Goal: Information Seeking & Learning: Learn about a topic

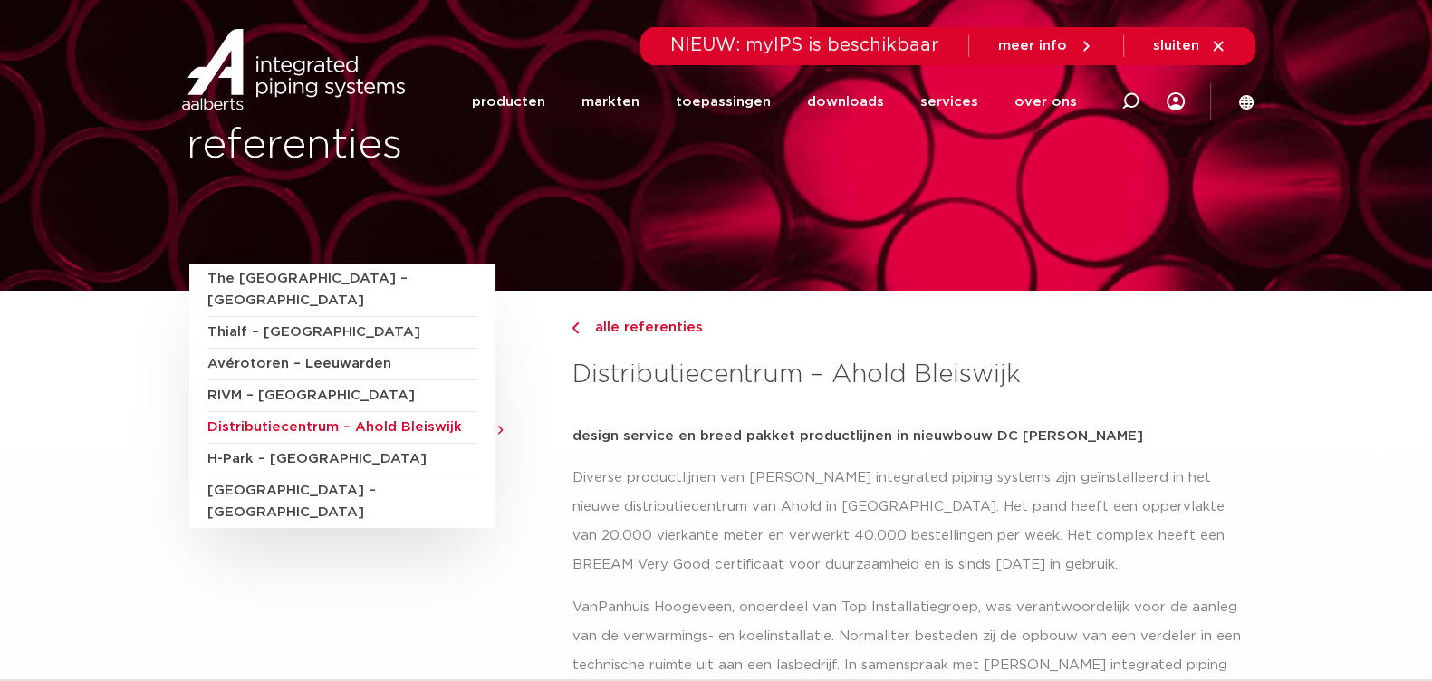
click at [351, 444] on span "H-Park – [GEOGRAPHIC_DATA]" at bounding box center [342, 460] width 270 height 32
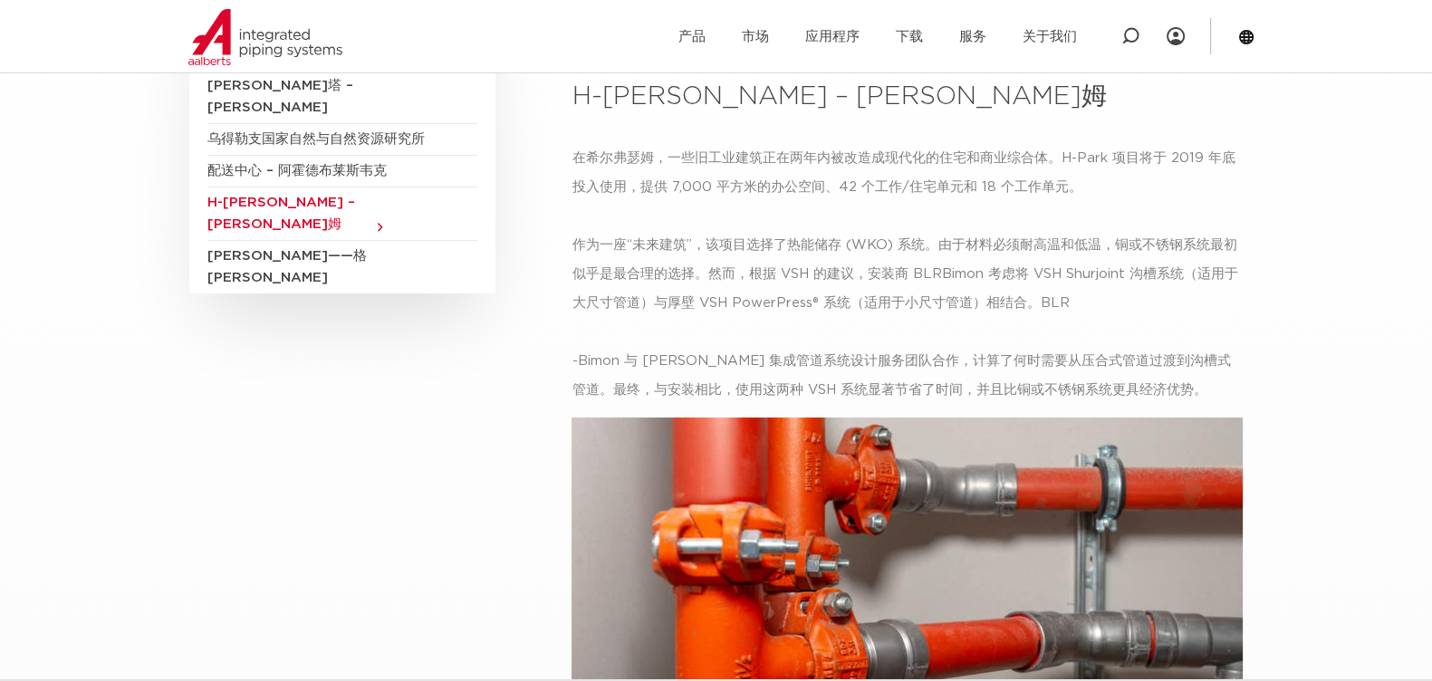
scroll to position [112, 0]
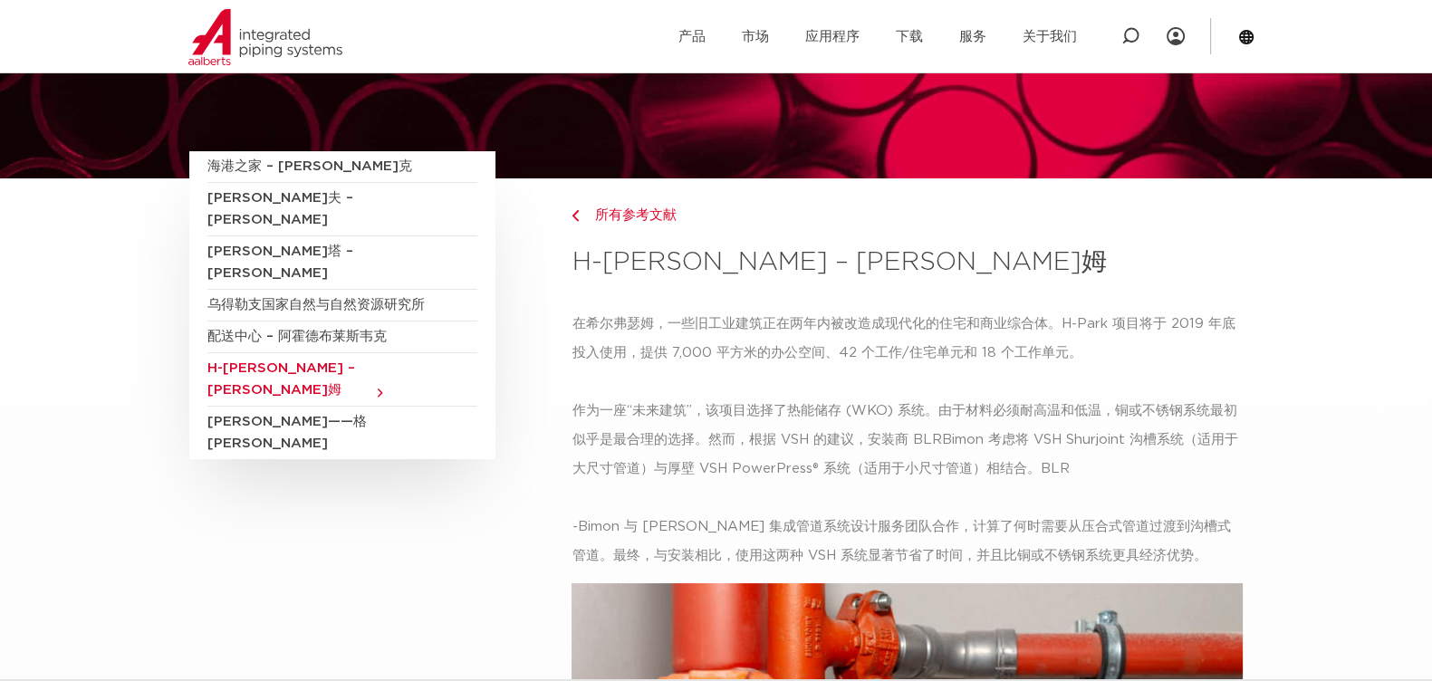
click at [266, 415] on font "包豪斯——格罗宁根" at bounding box center [286, 432] width 159 height 35
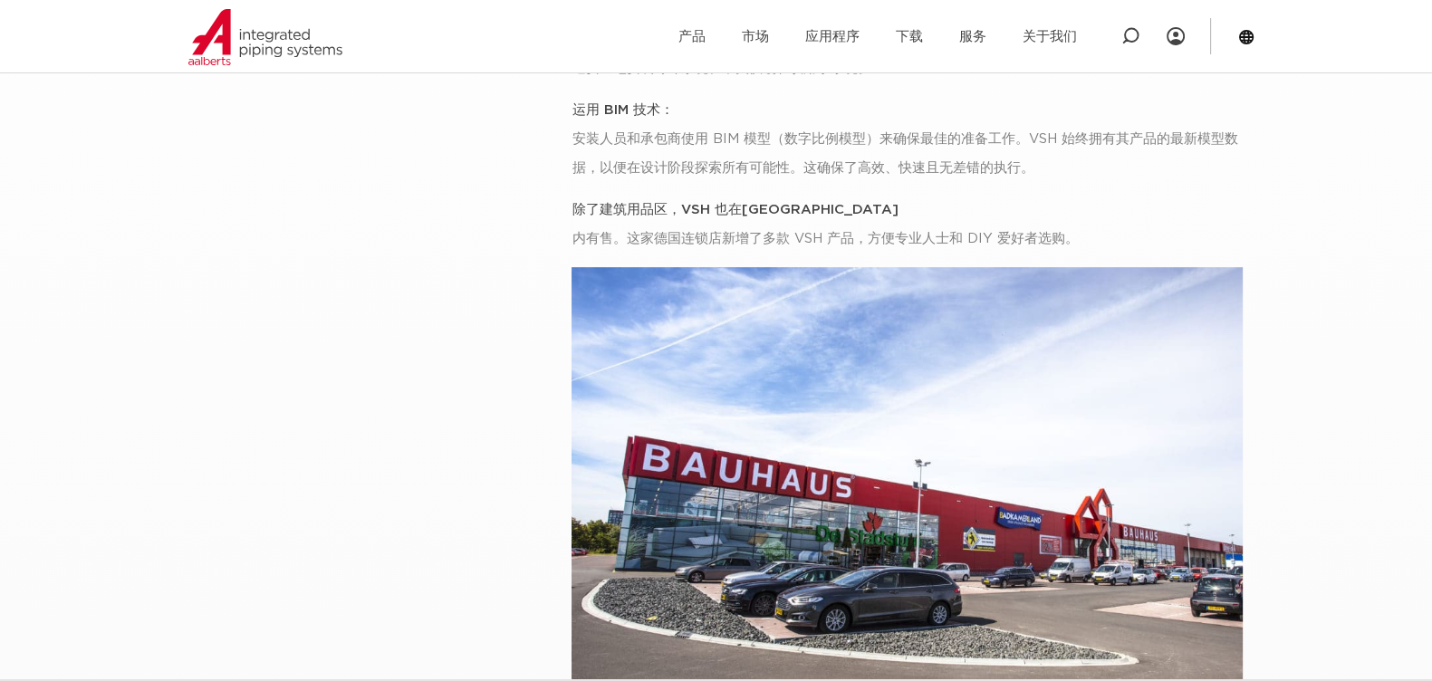
scroll to position [452, 0]
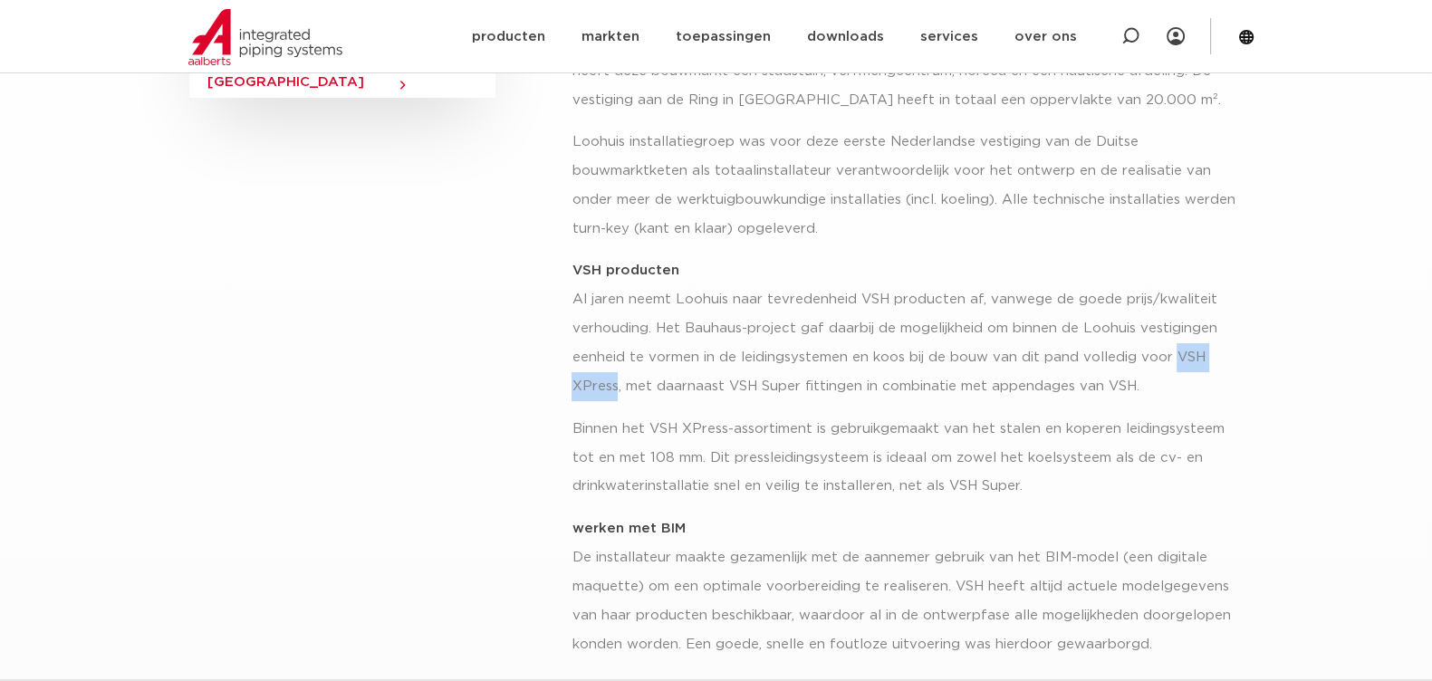
drag, startPoint x: 615, startPoint y: 386, endPoint x: 1171, endPoint y: 362, distance: 556.6
click at [1171, 362] on p "VSH producten Al jaren neemt Loohuis naar tevredenheid VSH producten af, vanweg…" at bounding box center [906, 328] width 671 height 145
copy p "VSH XPress"
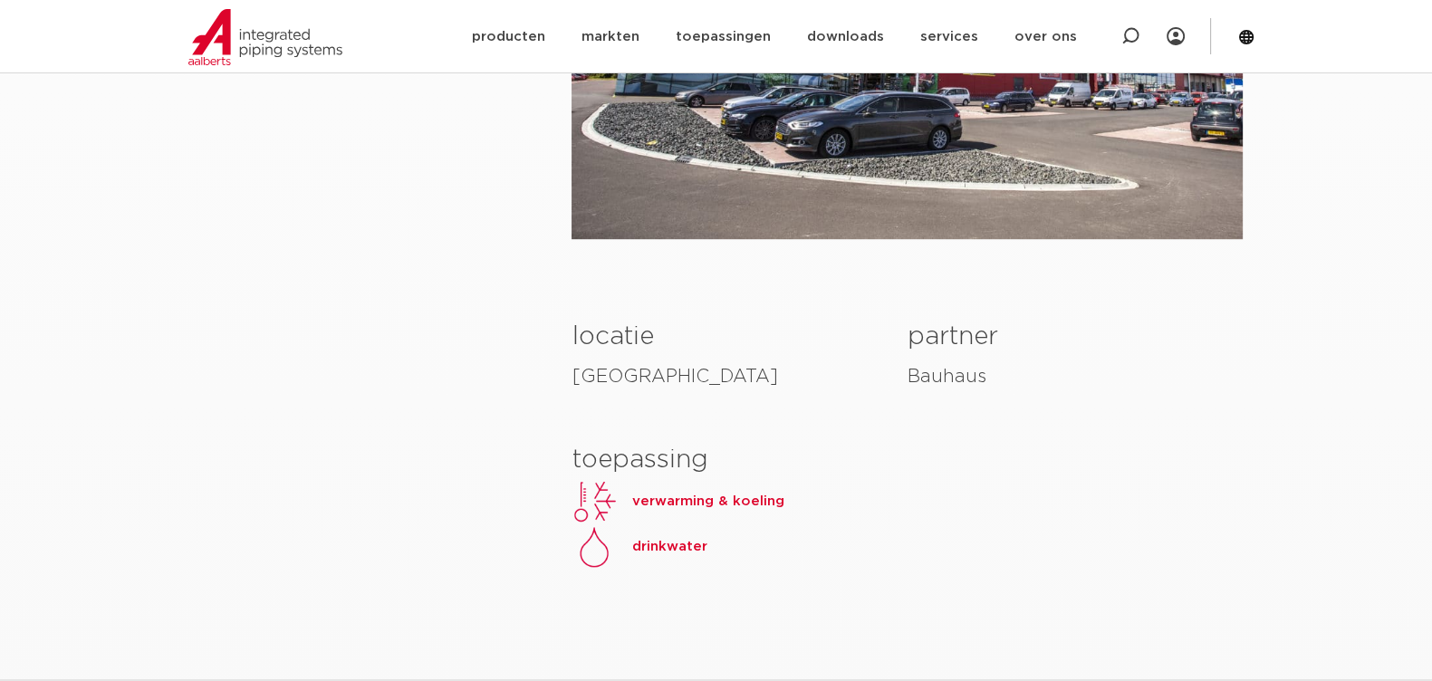
scroll to position [1471, 0]
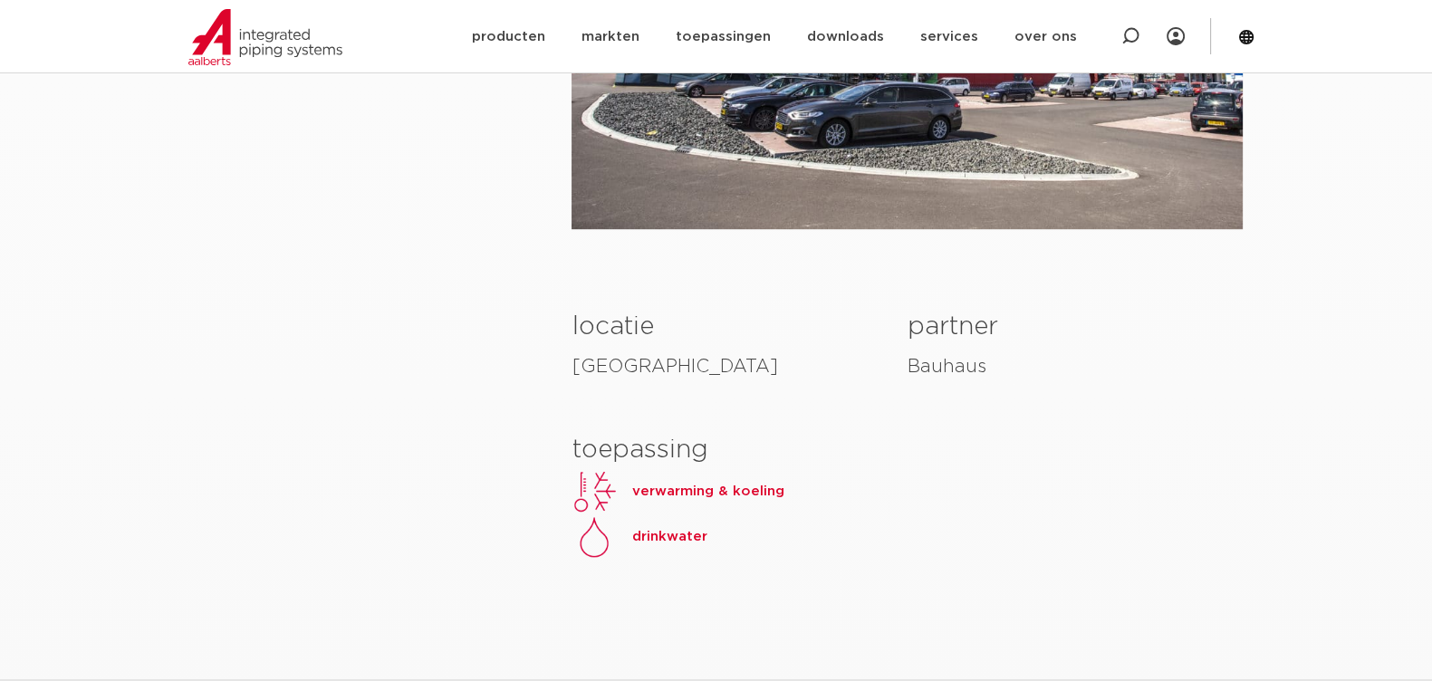
drag, startPoint x: 677, startPoint y: 532, endPoint x: 668, endPoint y: 565, distance: 34.7
click at [677, 532] on span "drinkwater" at bounding box center [668, 537] width 75 height 16
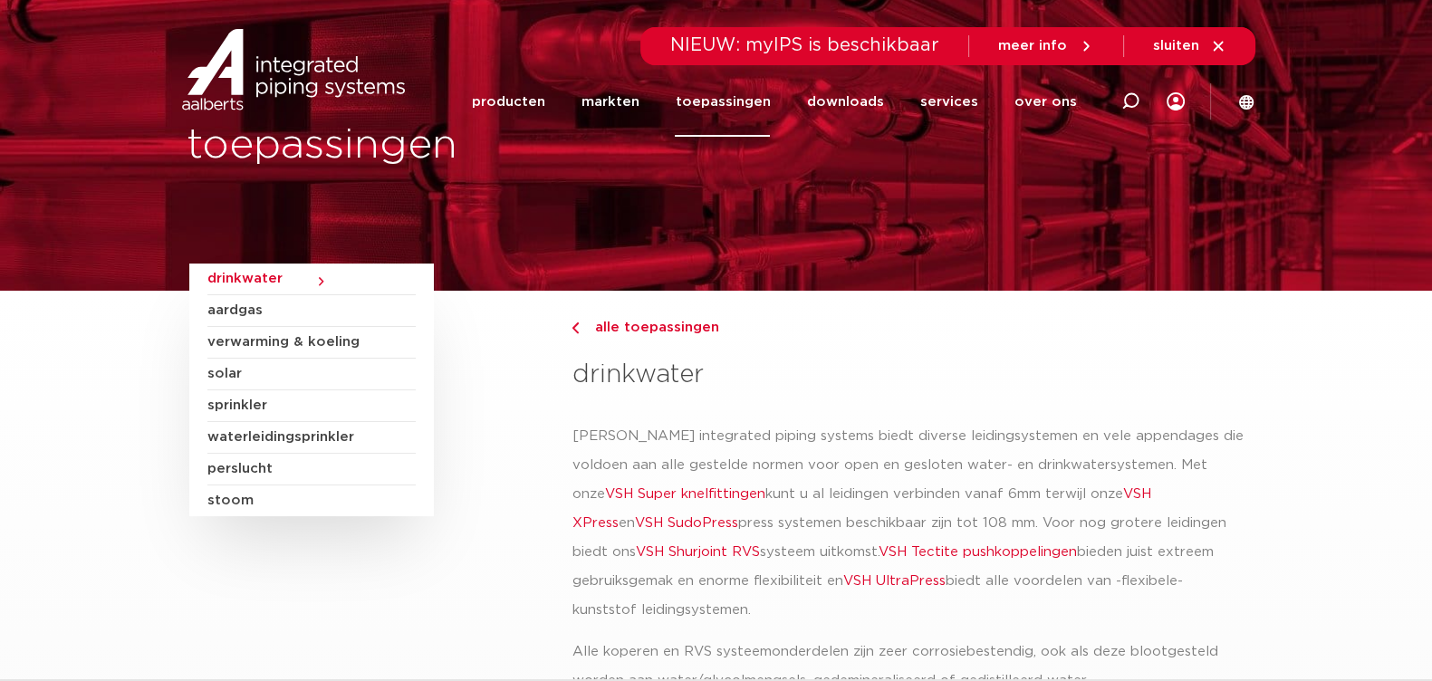
drag, startPoint x: 862, startPoint y: 320, endPoint x: 1167, endPoint y: 355, distance: 307.3
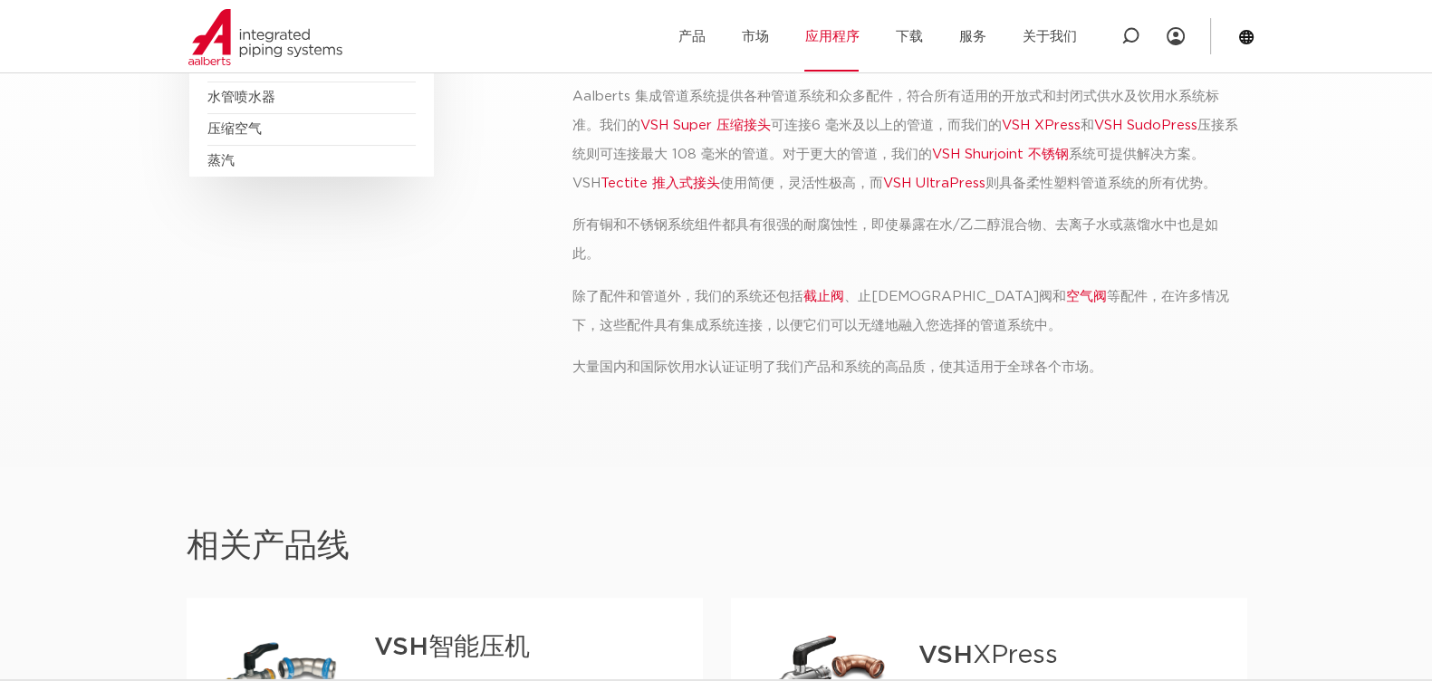
scroll to position [112, 0]
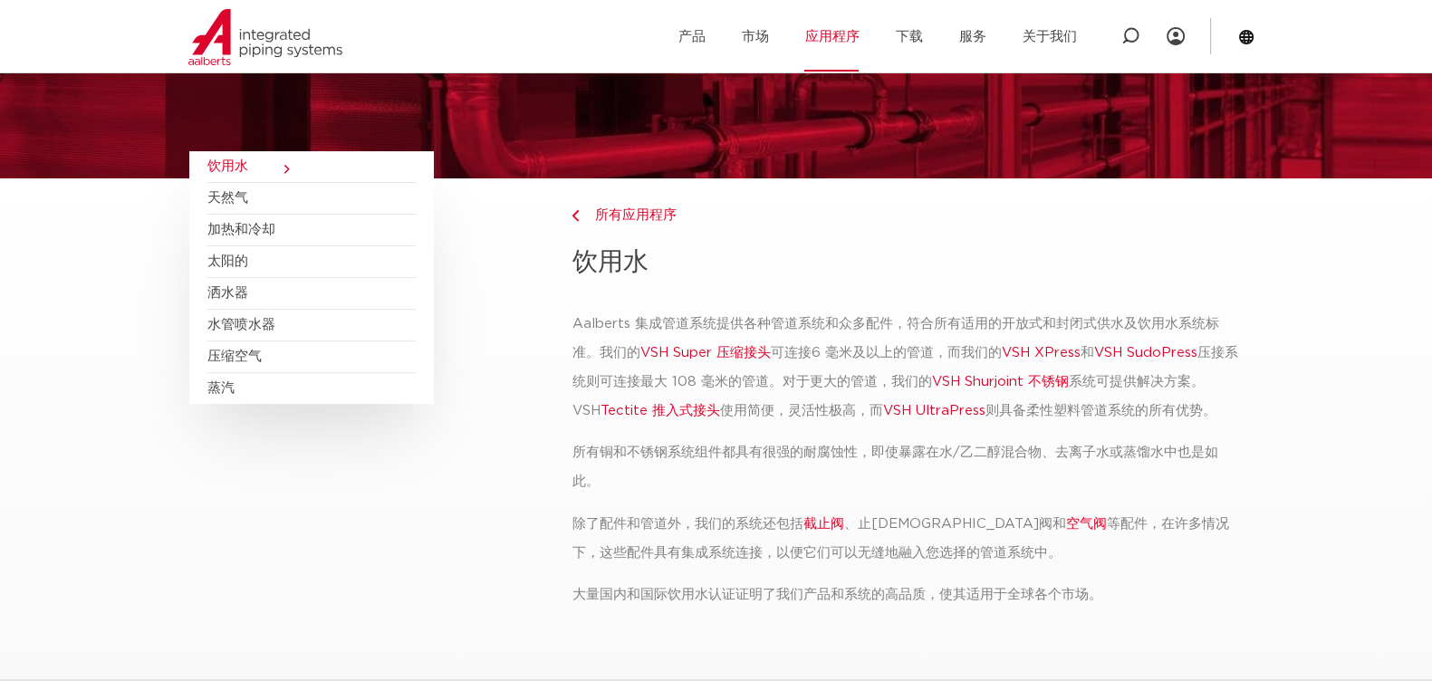
click at [1007, 381] on font "VSH Shurjoint 不锈钢" at bounding box center [999, 382] width 137 height 14
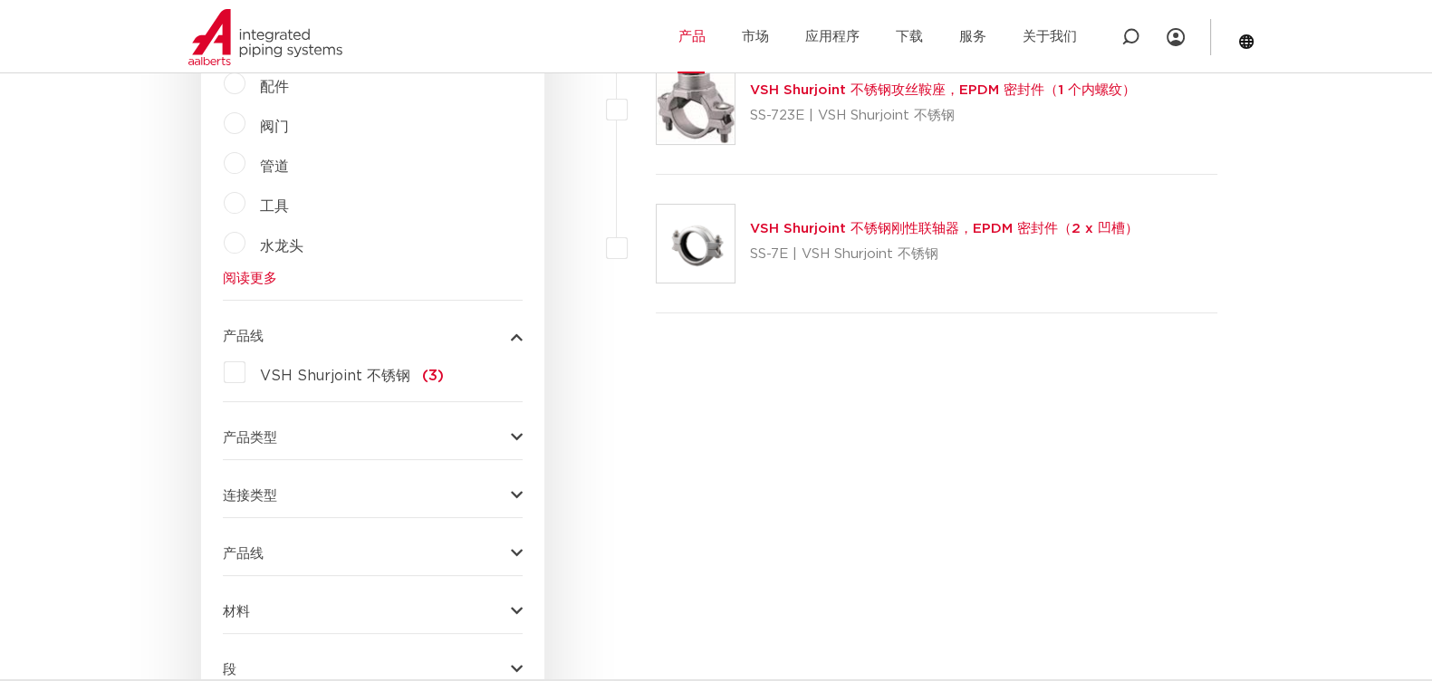
scroll to position [679, 0]
click at [245, 164] on label "管道" at bounding box center [266, 163] width 43 height 29
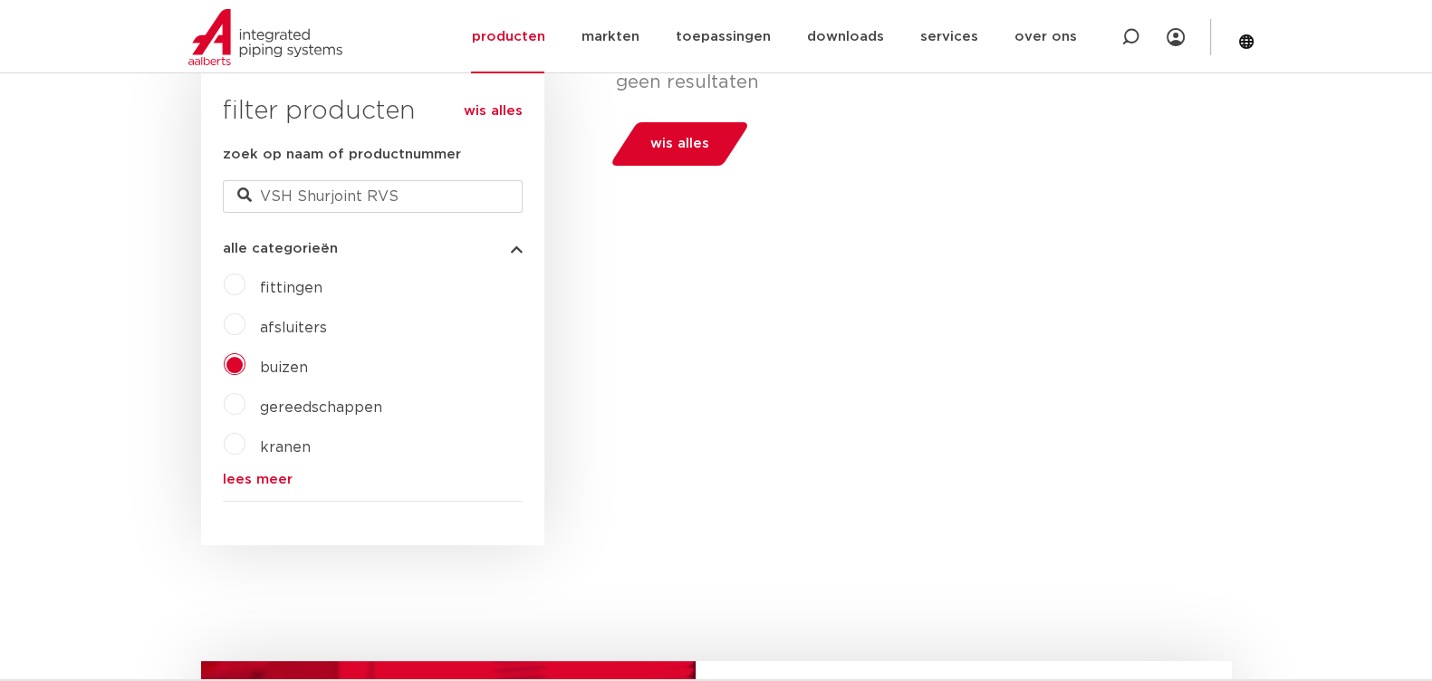
scroll to position [151, 0]
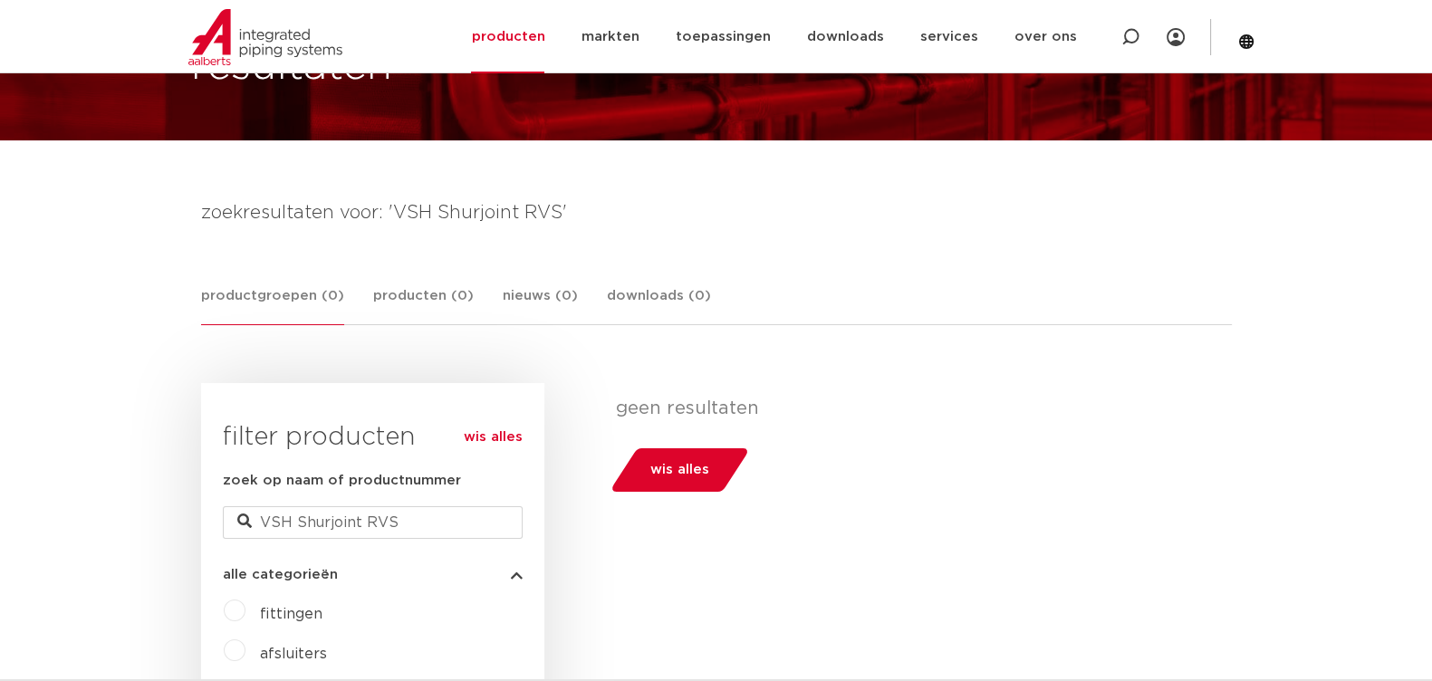
click at [675, 473] on span "wis alles" at bounding box center [679, 470] width 59 height 29
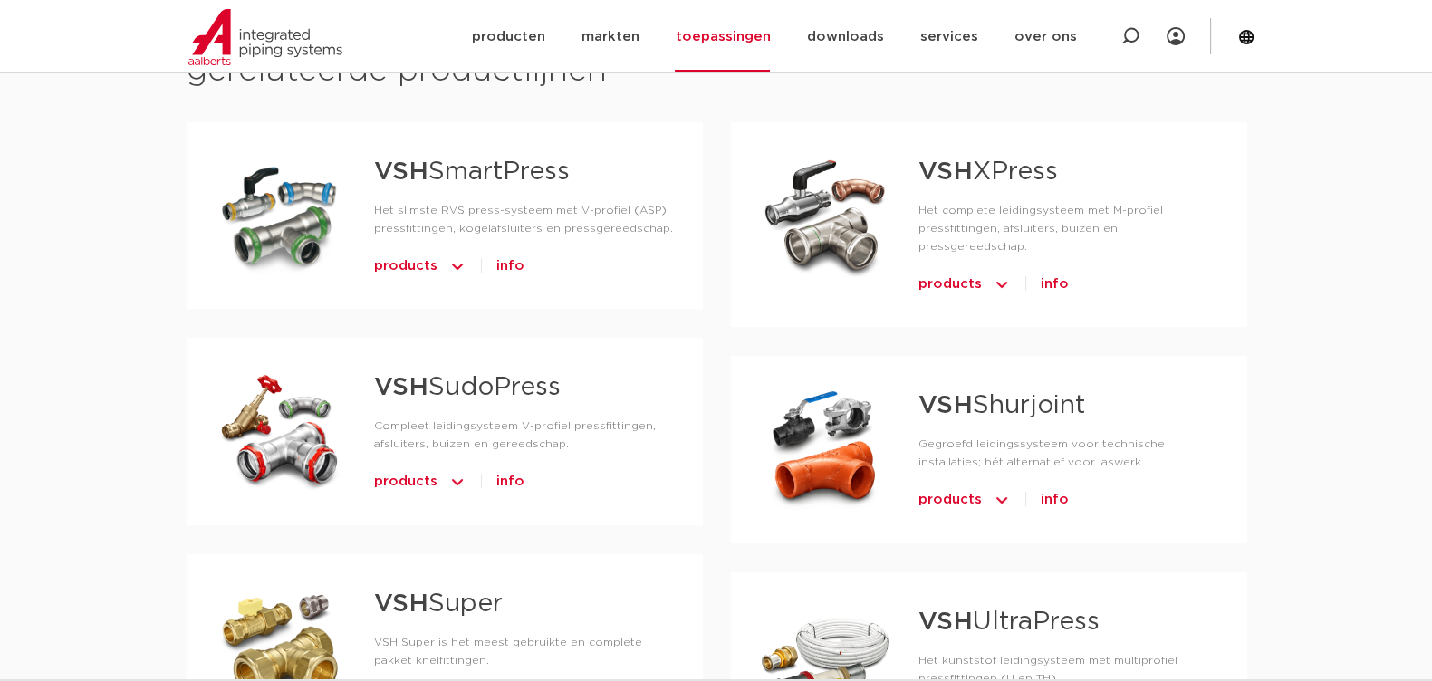
scroll to position [905, 0]
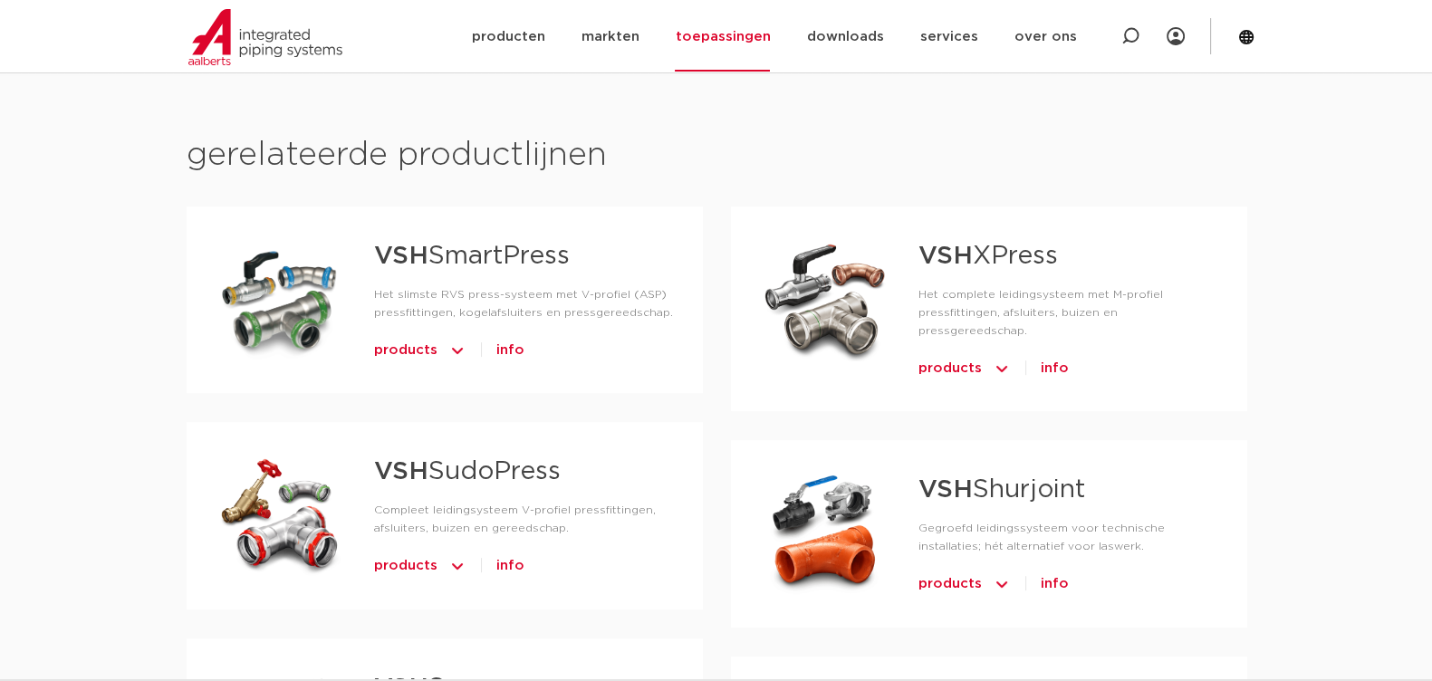
click at [839, 307] on div at bounding box center [825, 298] width 130 height 127
click at [967, 354] on span "products" at bounding box center [949, 368] width 63 height 29
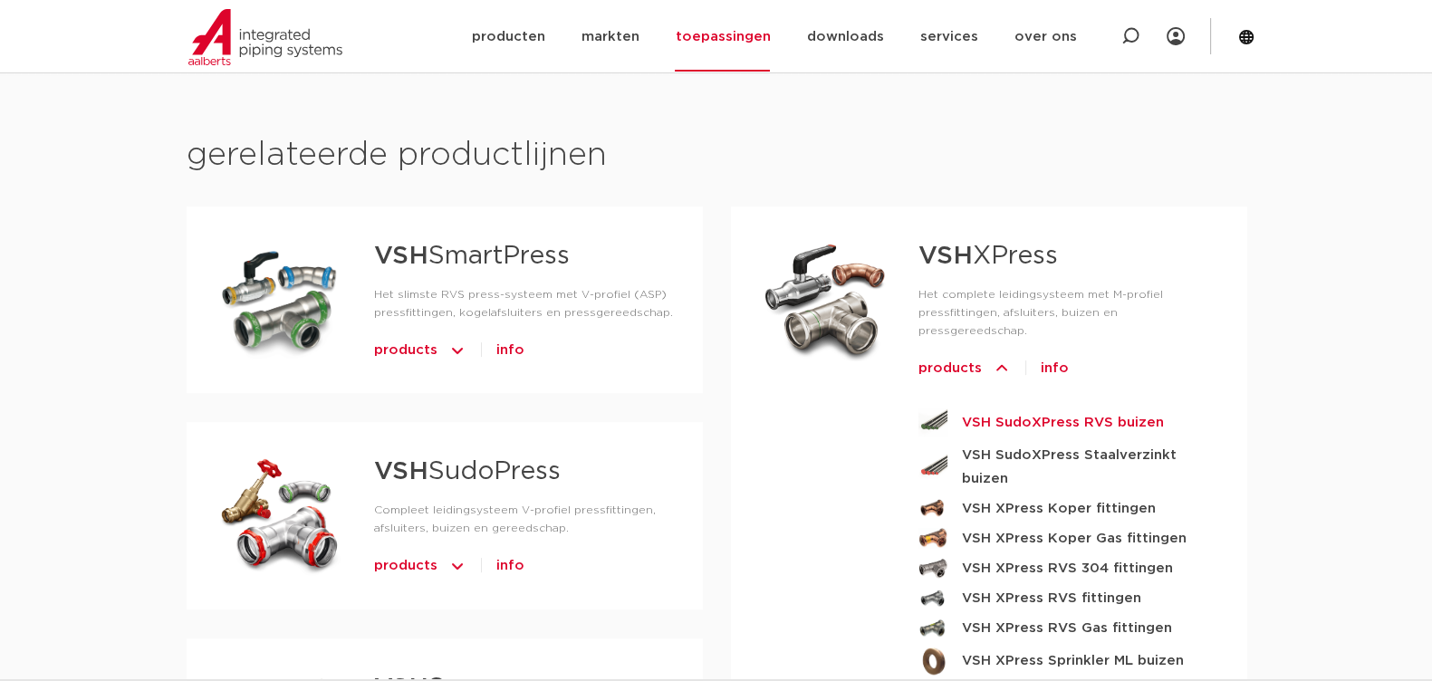
click at [1042, 411] on strong "VSH SudoXPress RVS buizen" at bounding box center [1063, 422] width 202 height 23
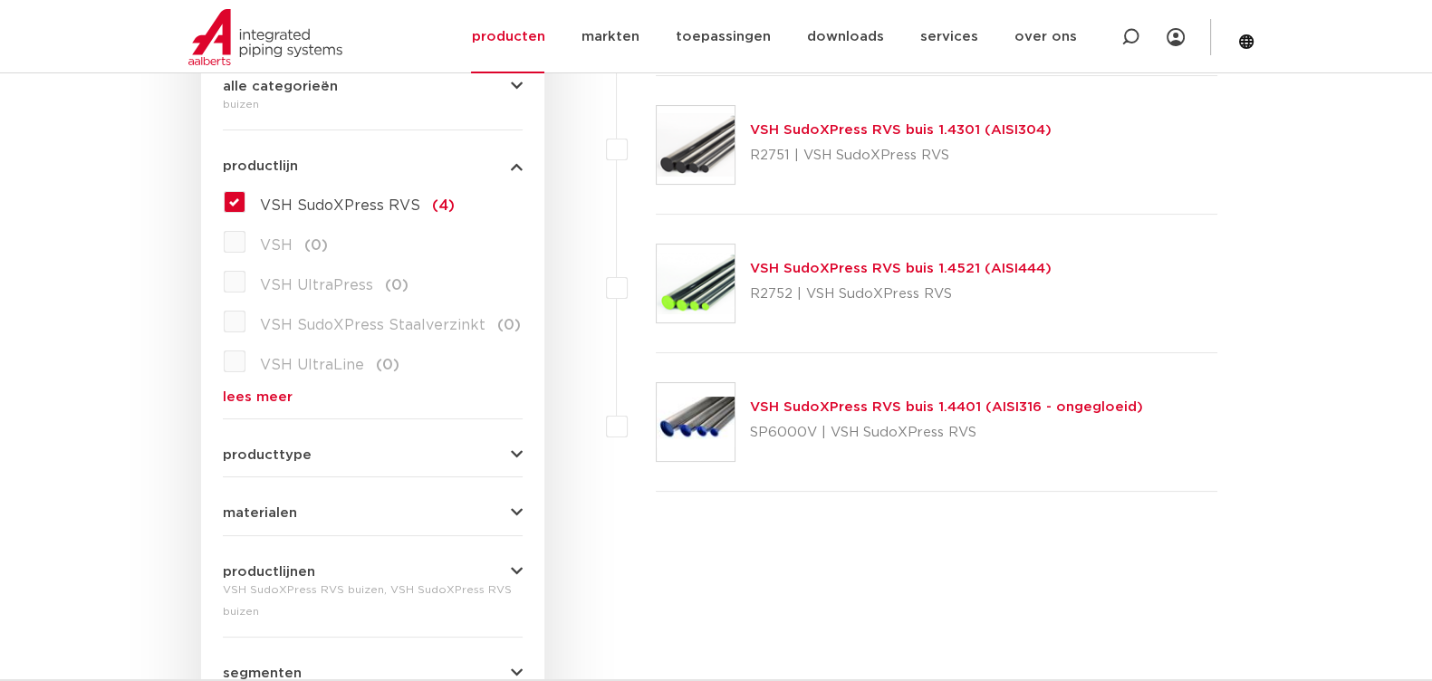
scroll to position [226, 0]
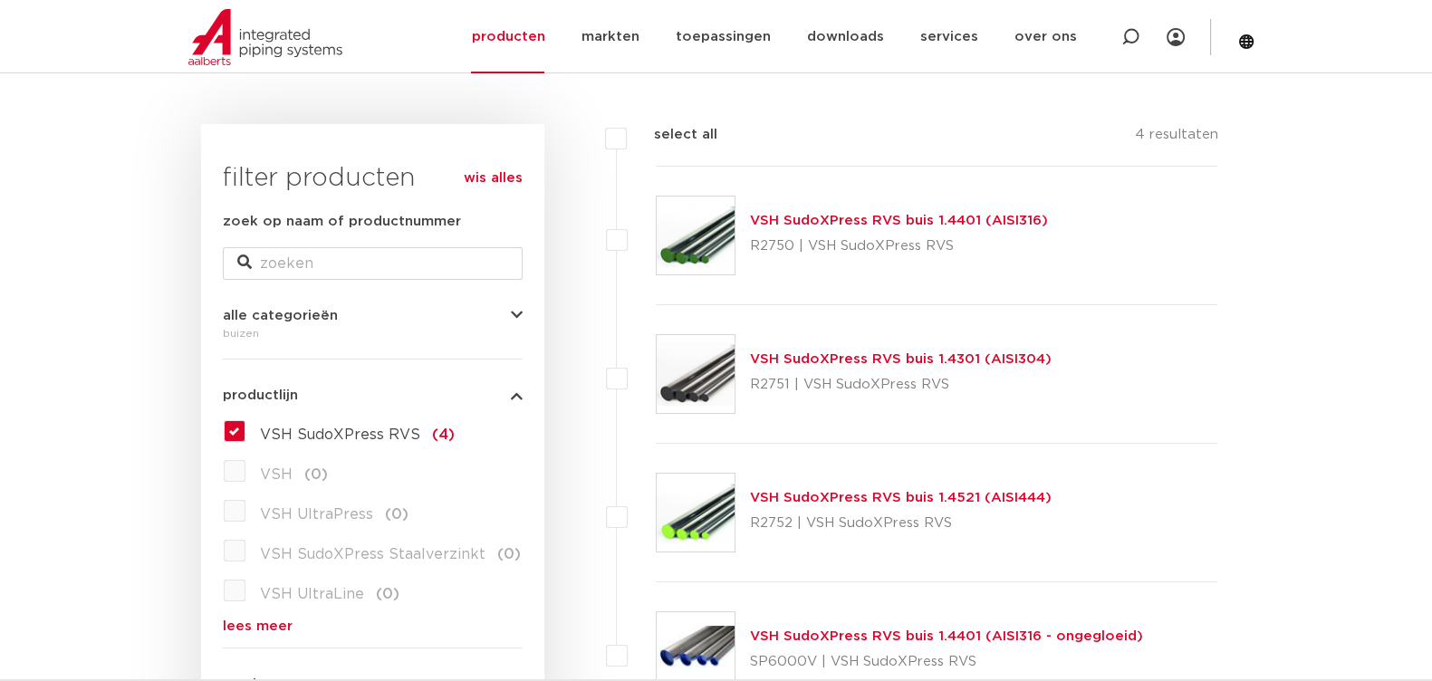
click at [704, 245] on img at bounding box center [696, 236] width 78 height 78
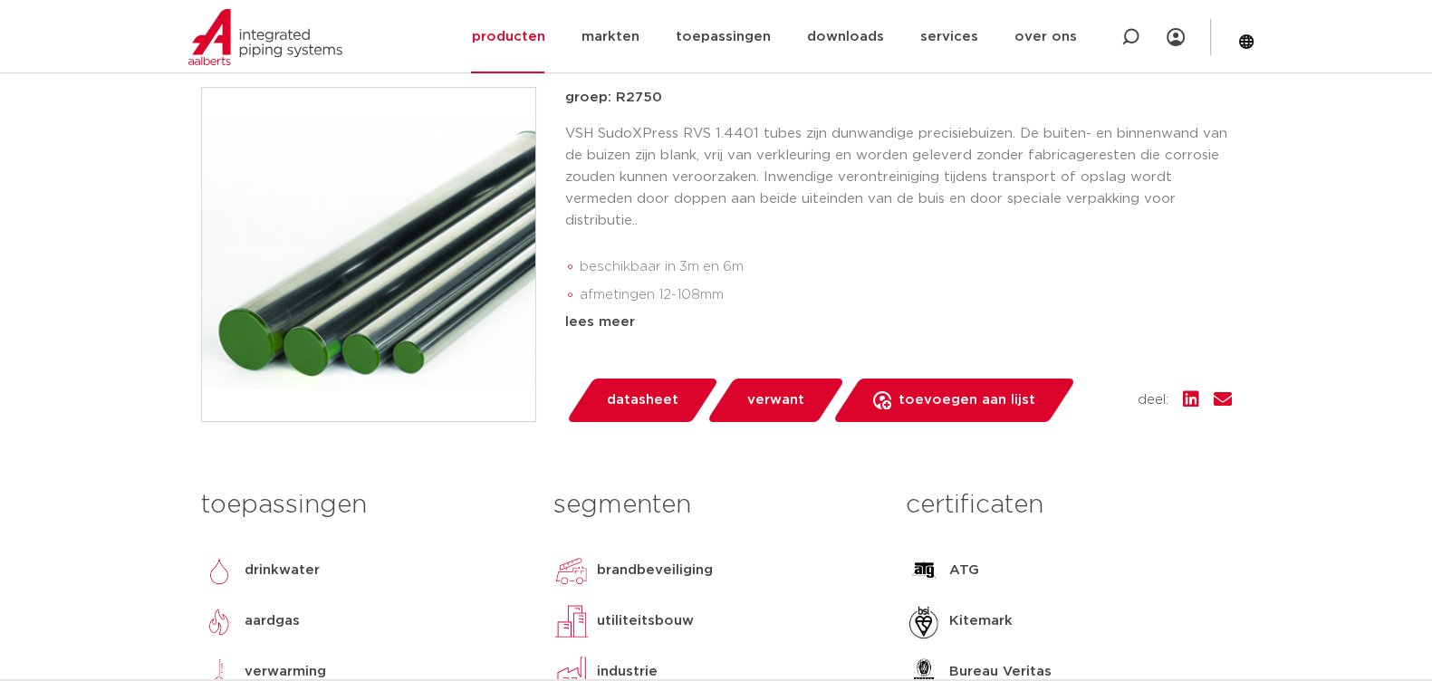
scroll to position [226, 0]
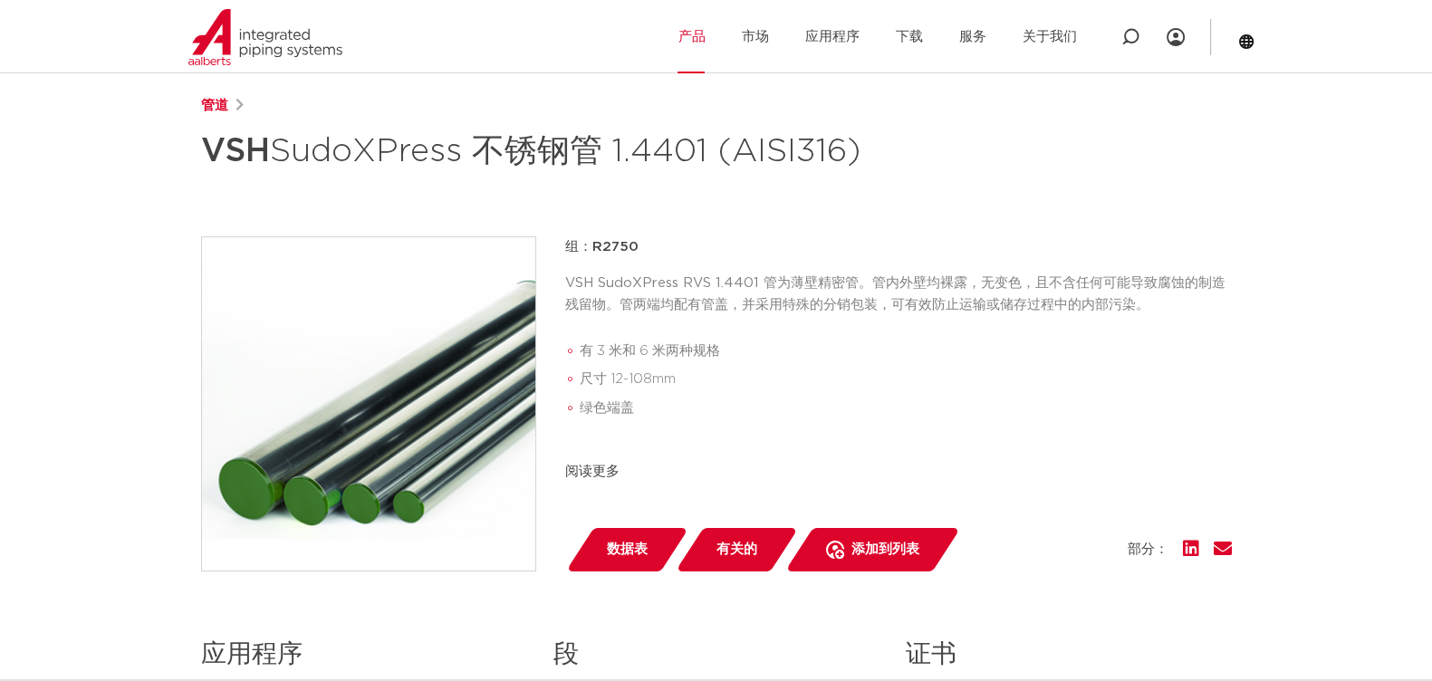
click at [1061, 425] on ul "有 3 米和 6 米两种规格 尺寸 12-108mm 绿色端盖" at bounding box center [898, 380] width 667 height 101
click at [1186, 551] on icon at bounding box center [1191, 549] width 16 height 18
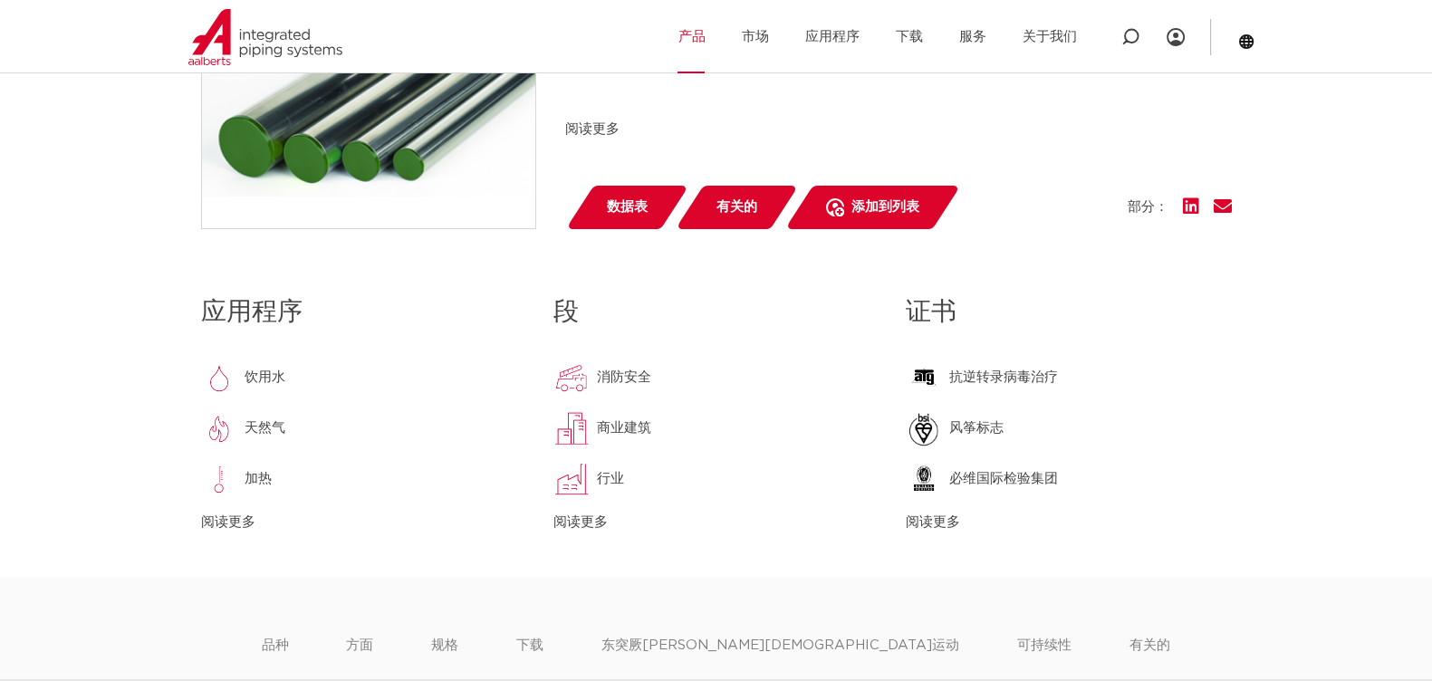
scroll to position [228, 0]
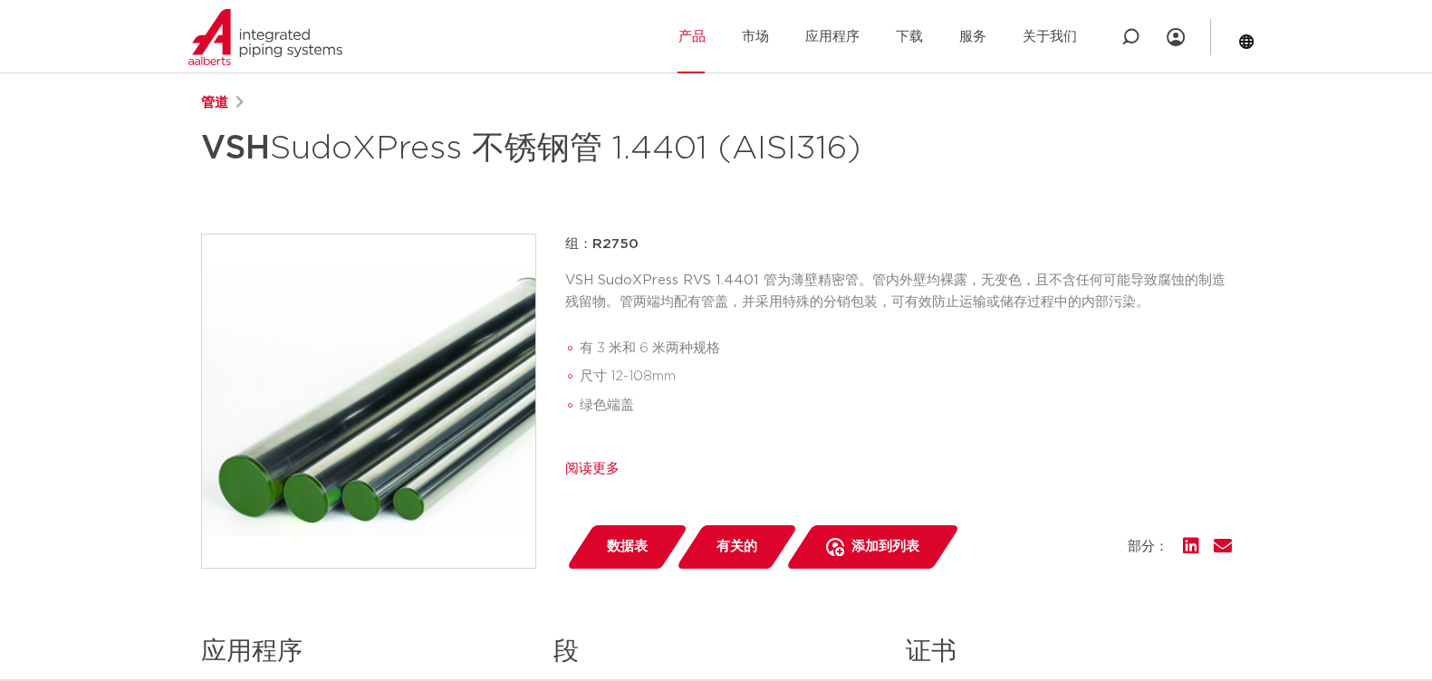
click at [598, 468] on font "阅读更多" at bounding box center [592, 469] width 54 height 14
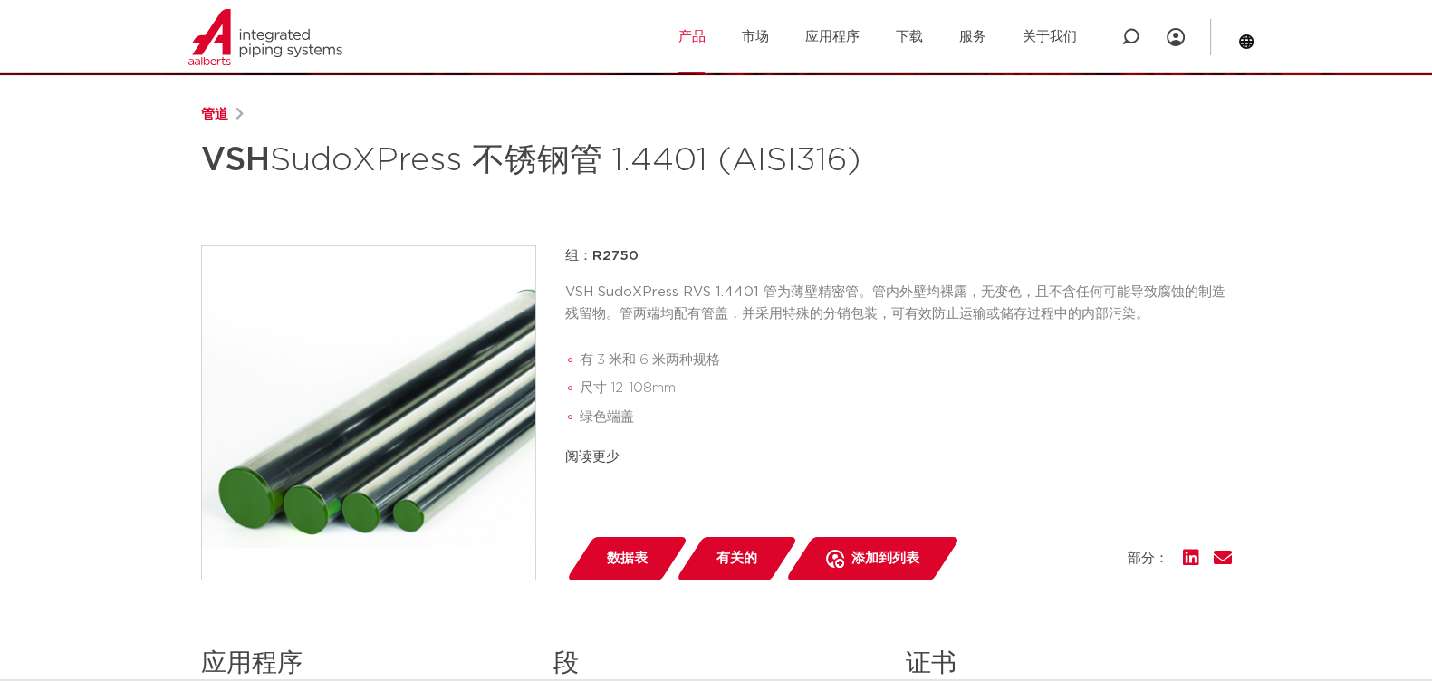
scroll to position [568, 0]
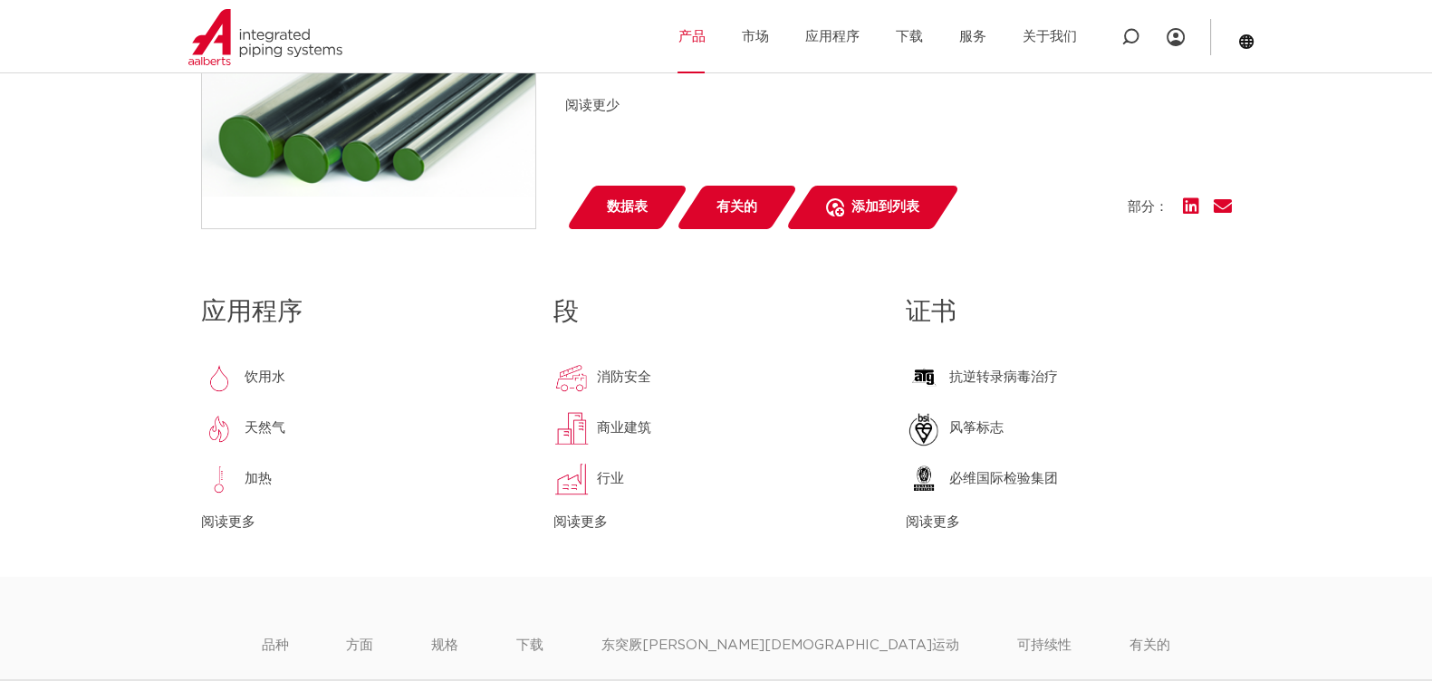
click at [588, 518] on font "阅读更多" at bounding box center [580, 522] width 54 height 14
click at [227, 523] on font "阅读更多" at bounding box center [228, 522] width 54 height 14
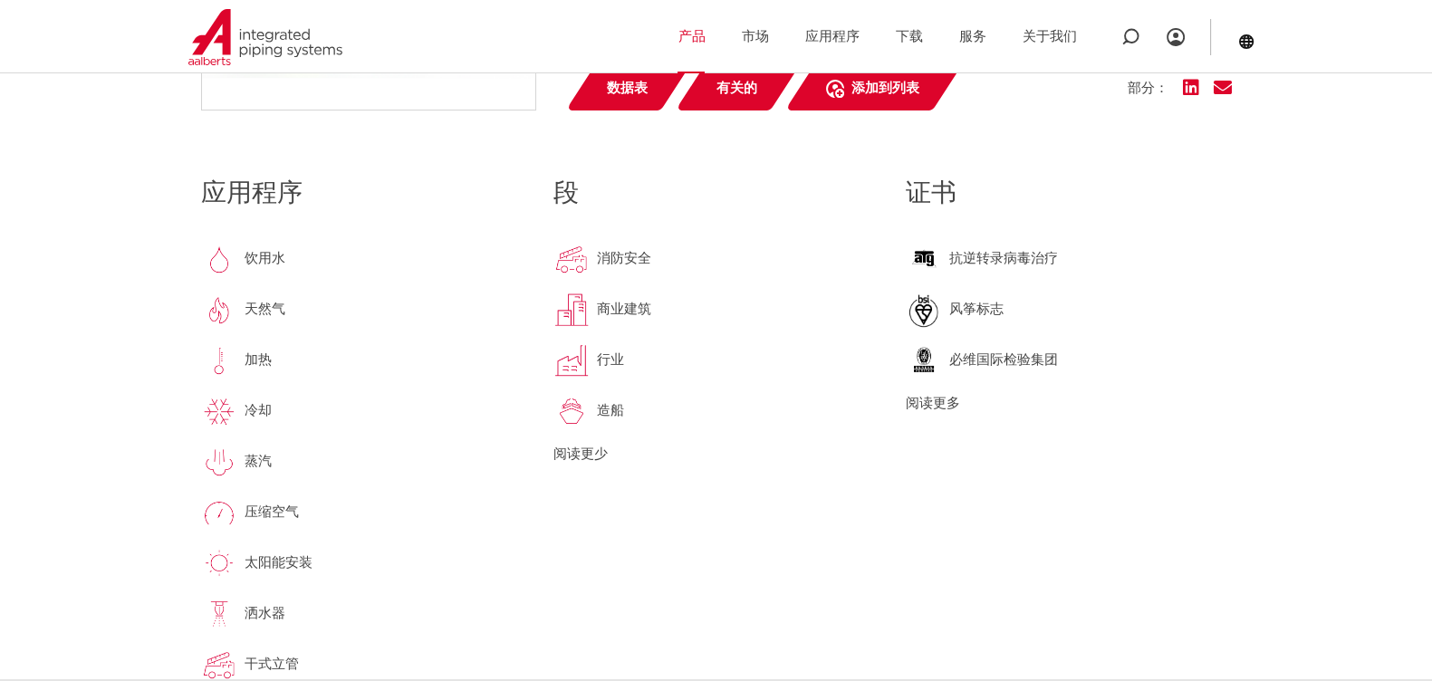
scroll to position [794, 0]
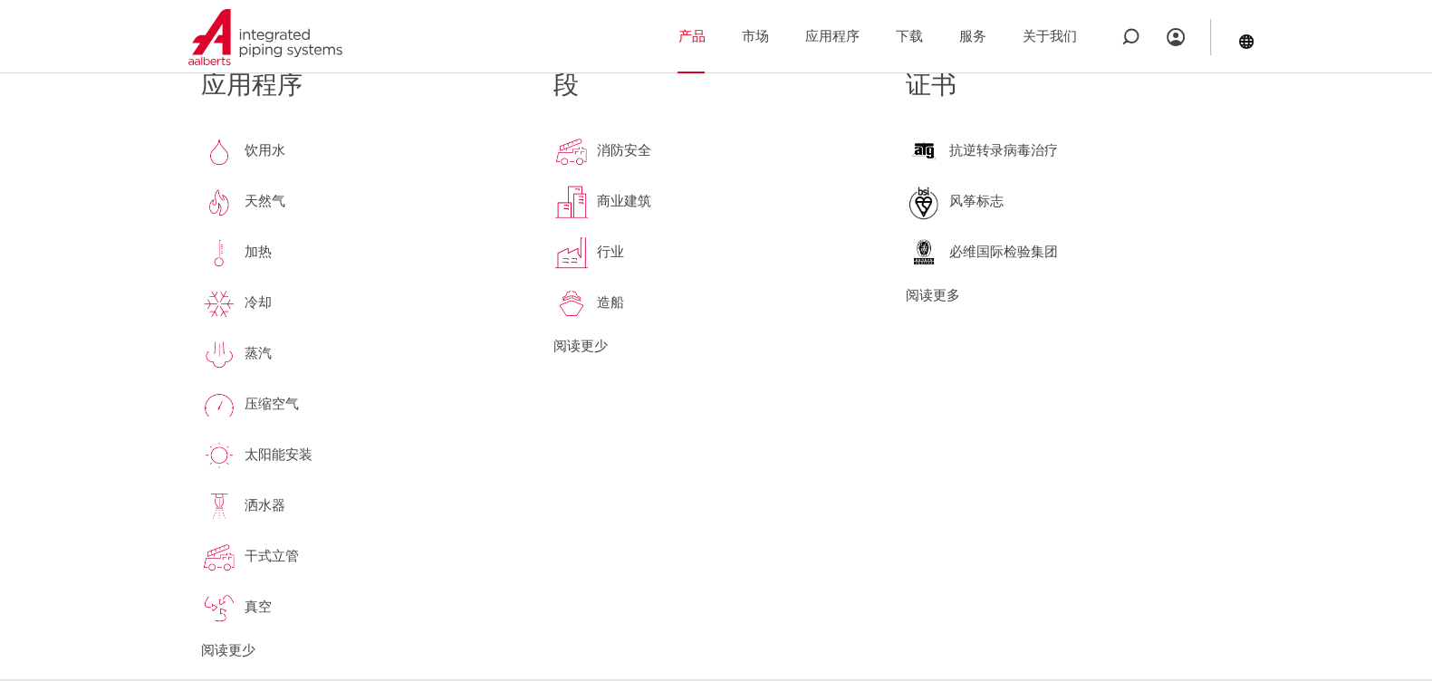
click at [927, 293] on font "阅读更多" at bounding box center [933, 296] width 54 height 14
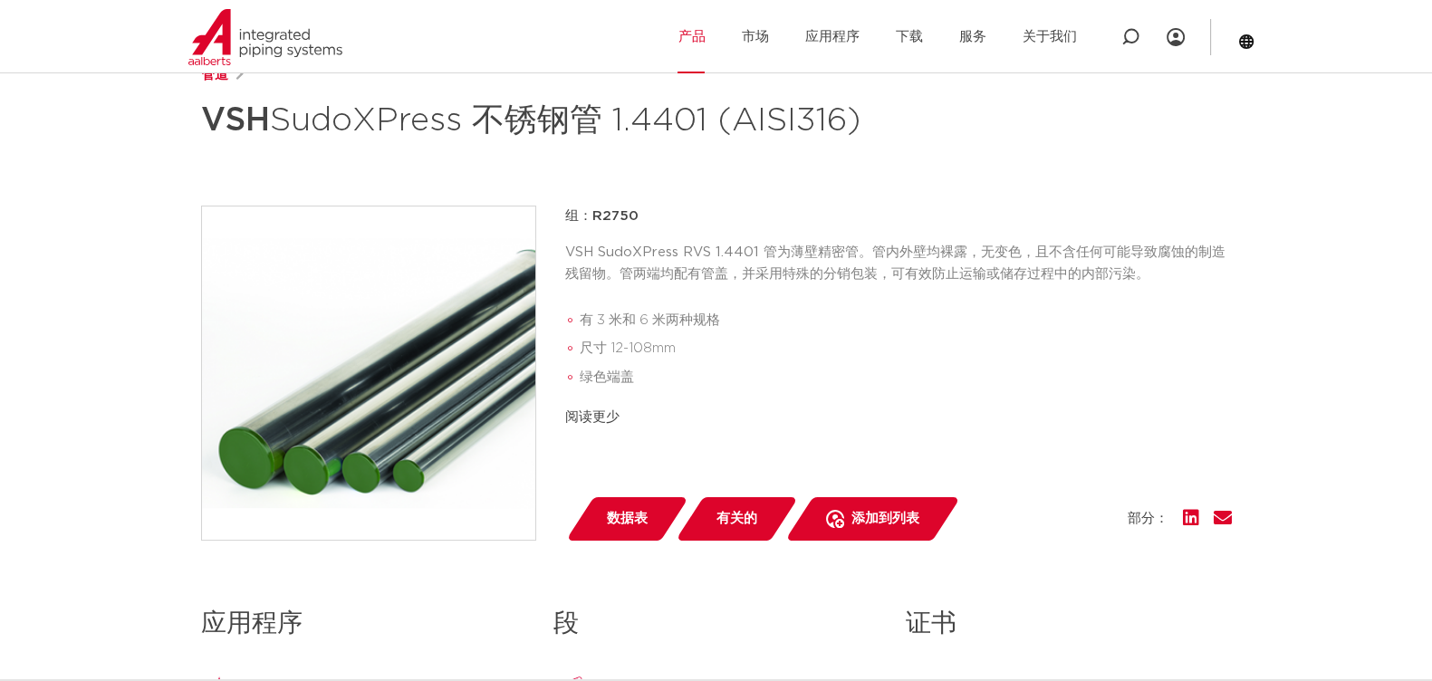
scroll to position [115, 0]
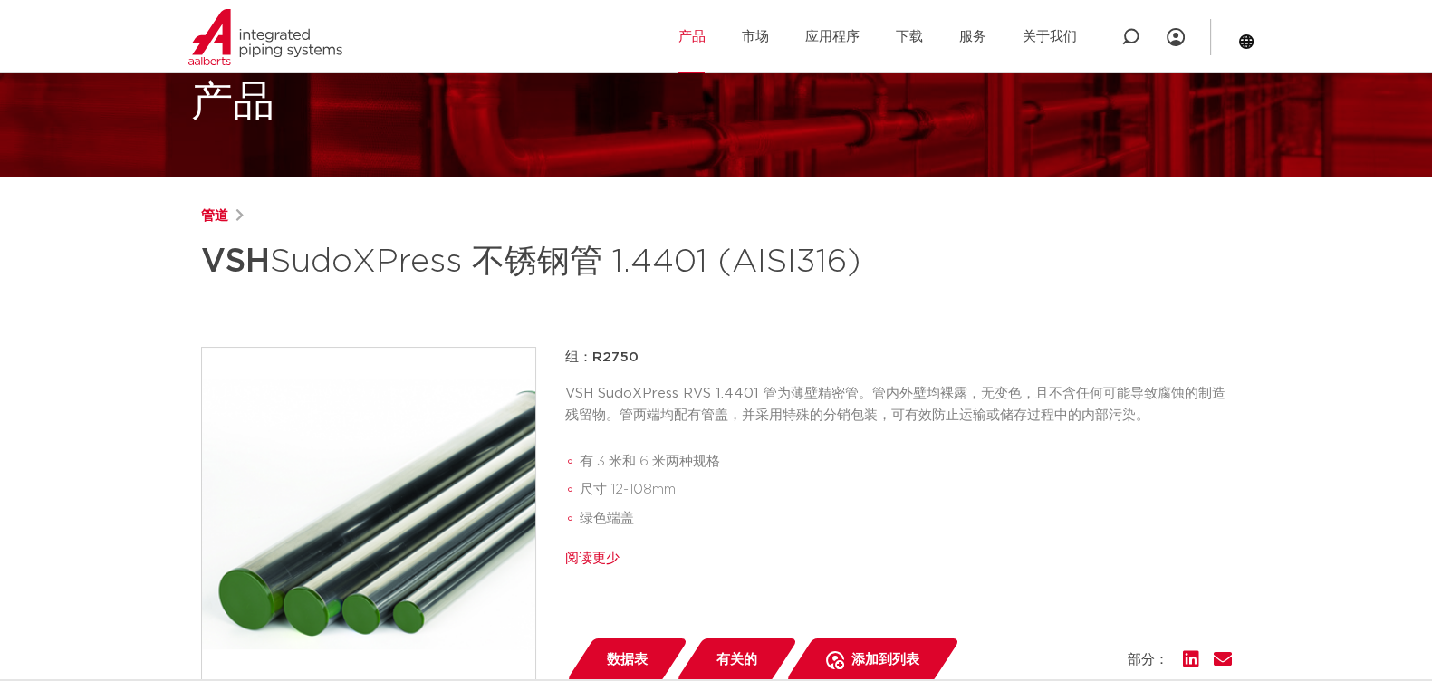
click at [575, 553] on font "阅读更少" at bounding box center [592, 559] width 54 height 14
click at [581, 581] on font "阅读更多" at bounding box center [592, 582] width 54 height 14
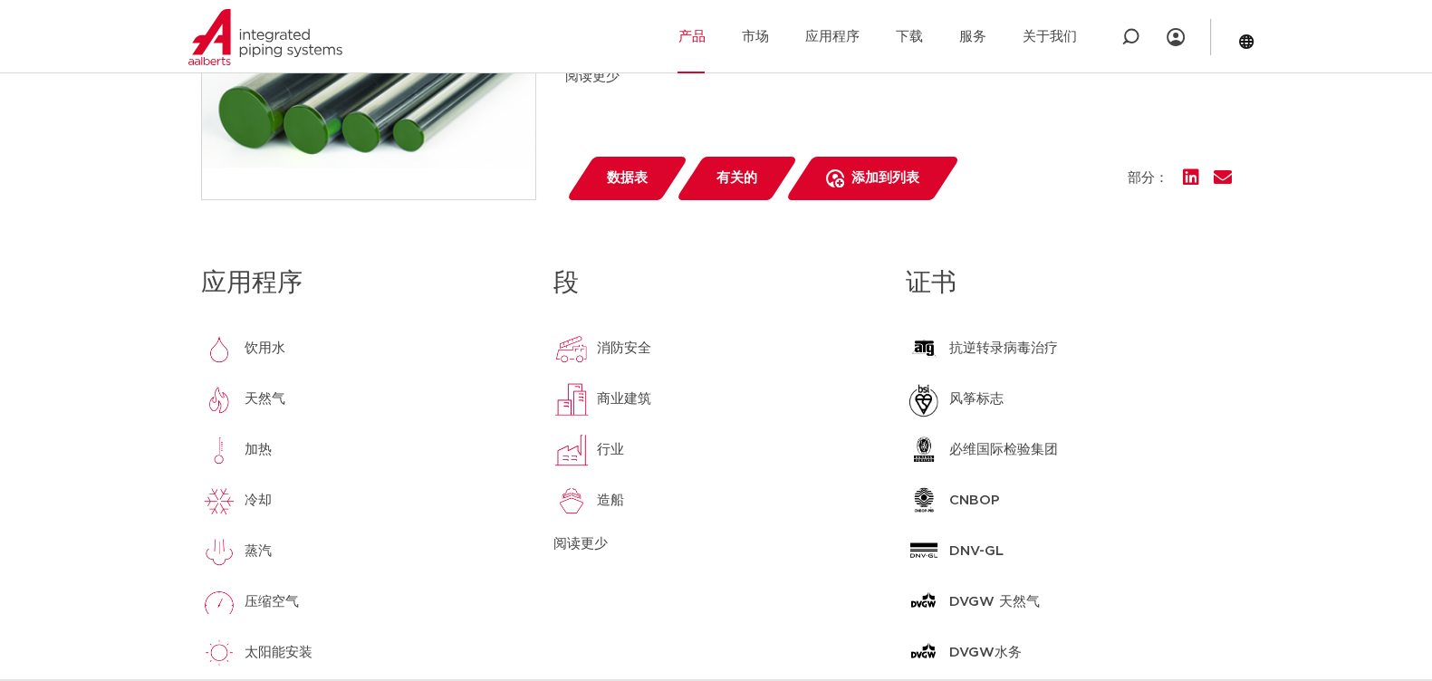
scroll to position [680, 0]
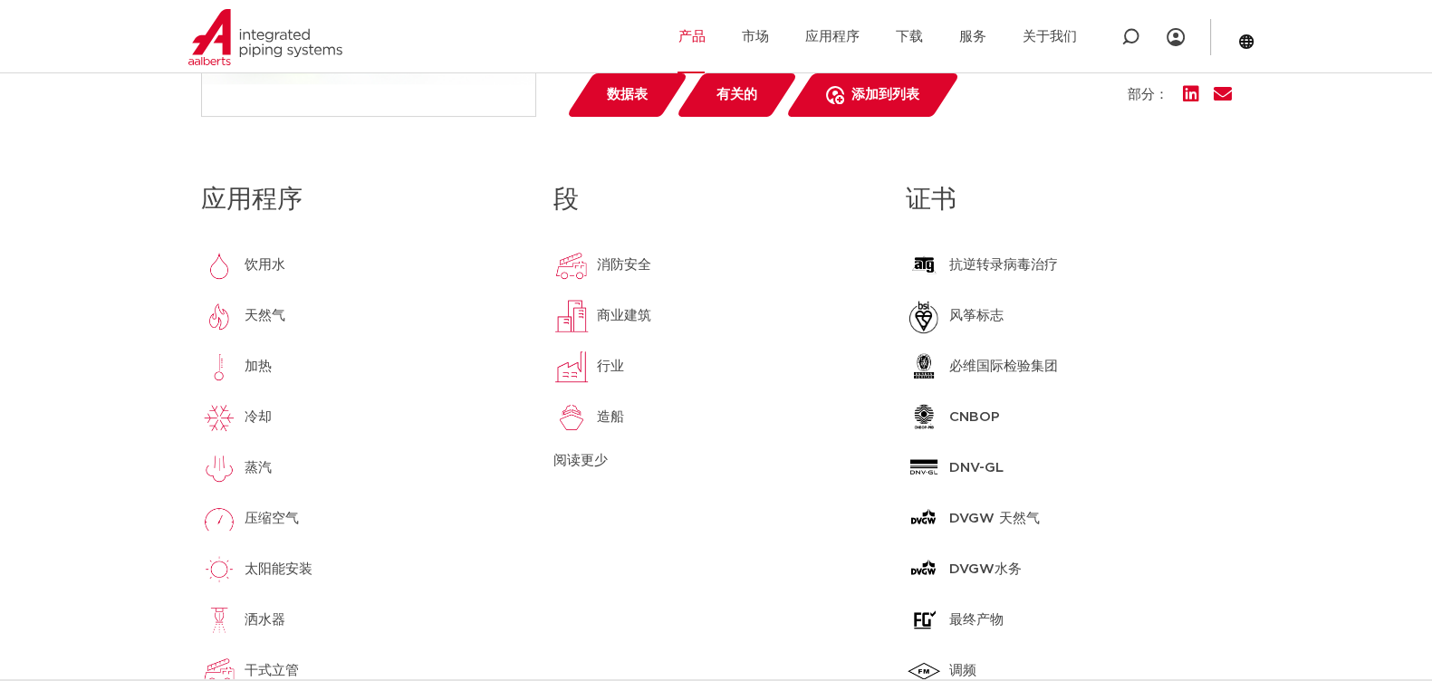
click at [927, 201] on font "证书" at bounding box center [931, 199] width 51 height 25
click at [821, 330] on div "商业建筑" at bounding box center [715, 316] width 325 height 36
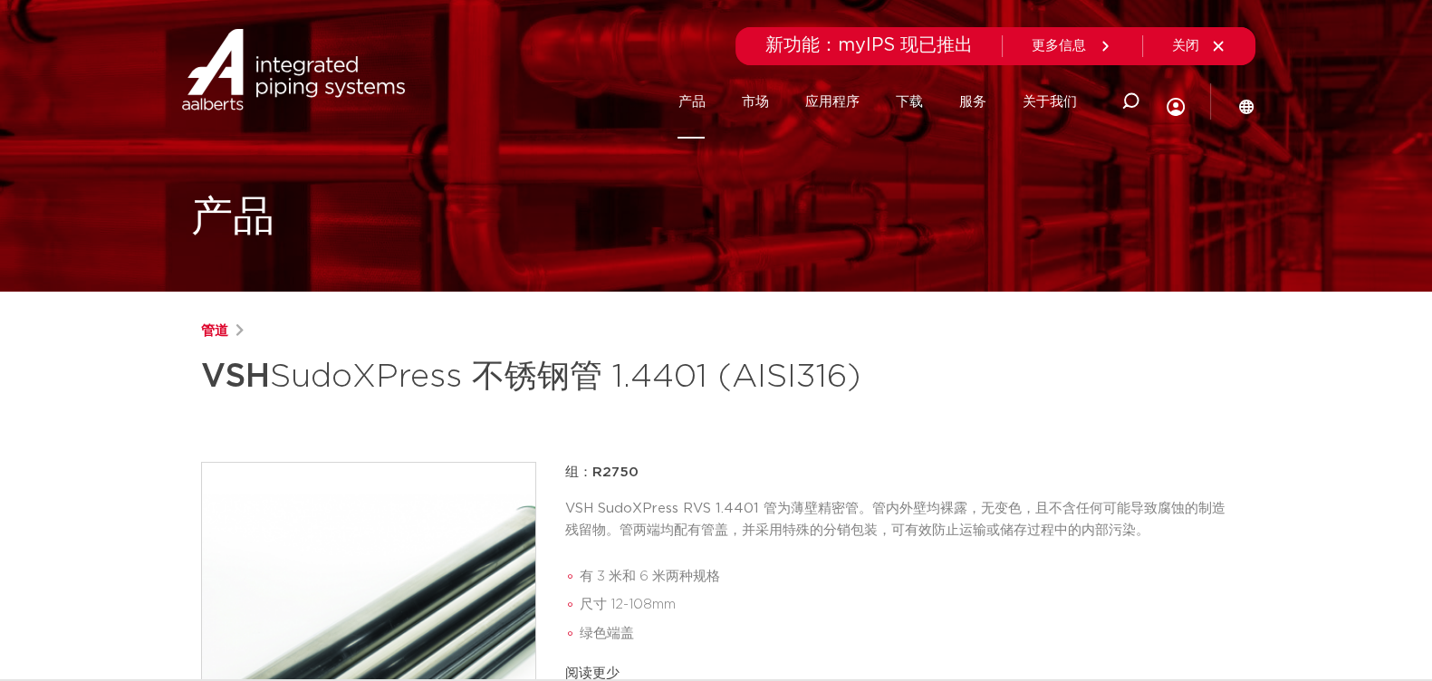
scroll to position [340, 0]
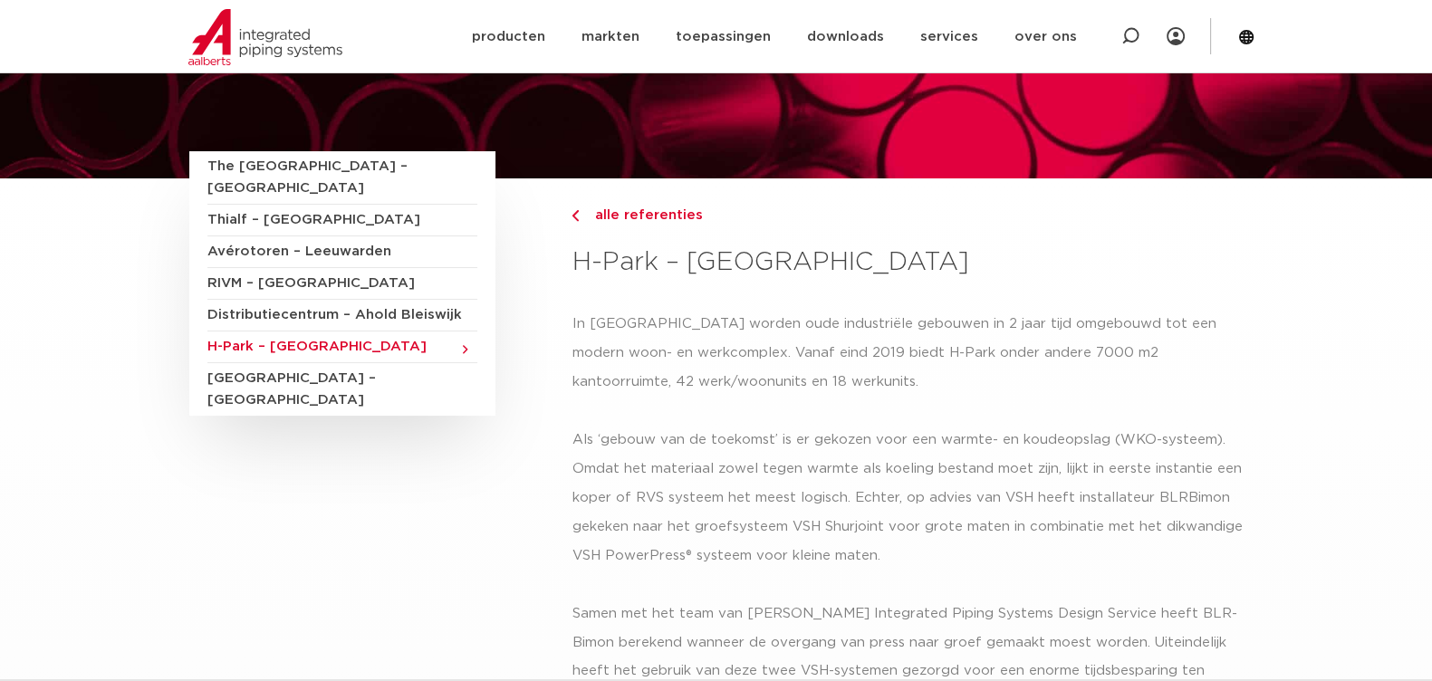
drag, startPoint x: 0, startPoint y: 0, endPoint x: 404, endPoint y: 577, distance: 704.3
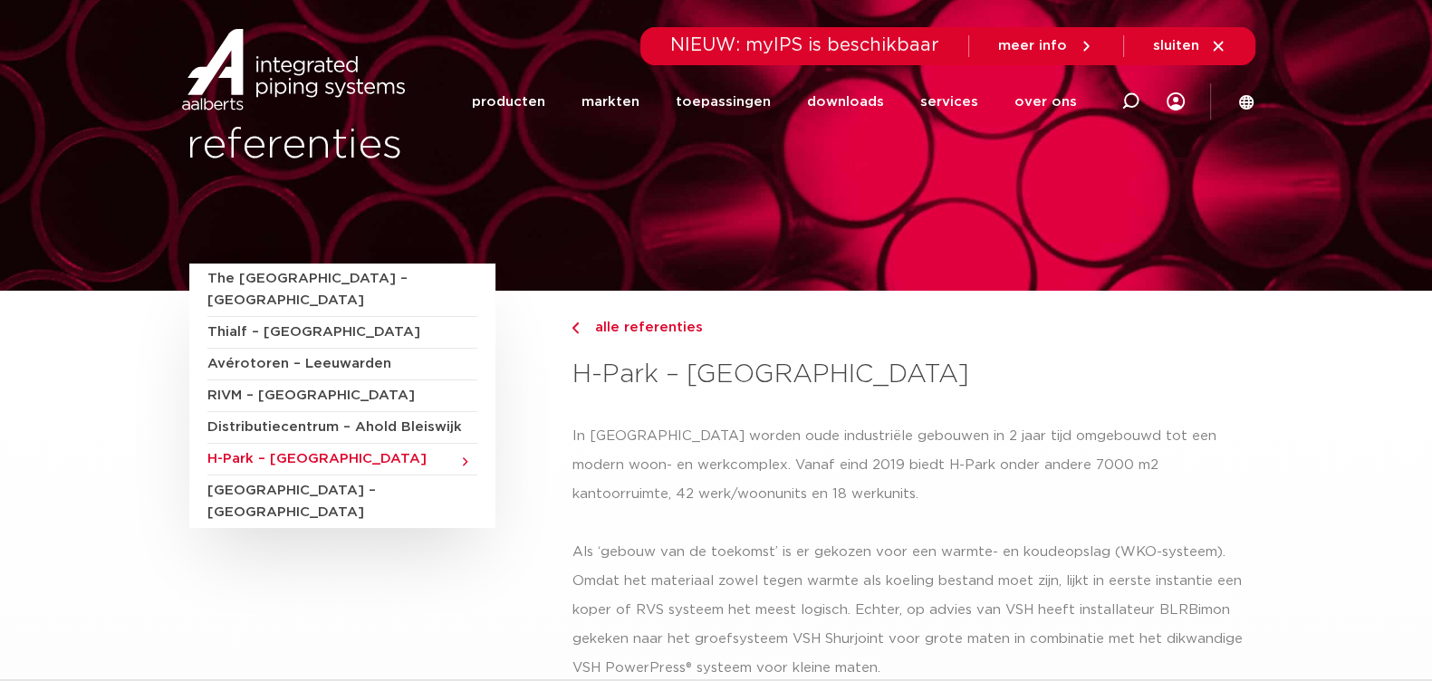
click at [322, 475] on span "Bauhaus – Groningen" at bounding box center [342, 501] width 270 height 53
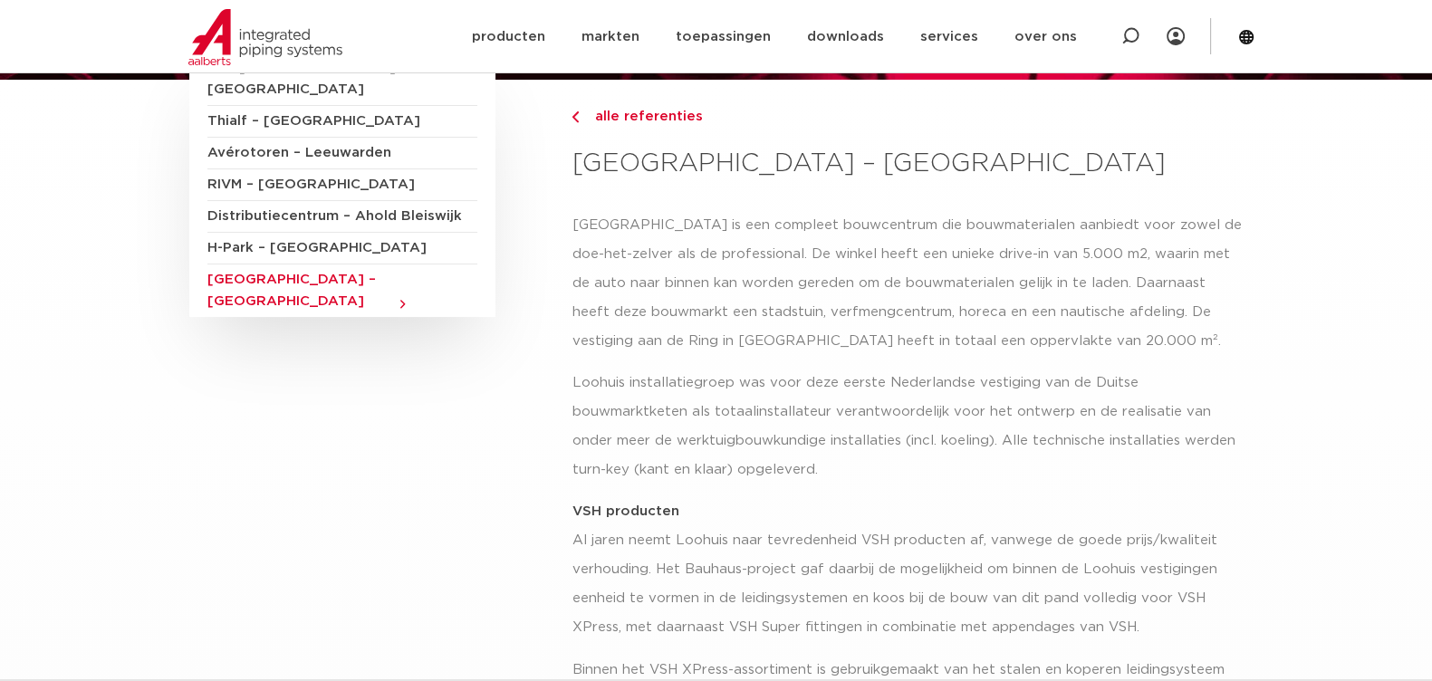
scroll to position [112, 0]
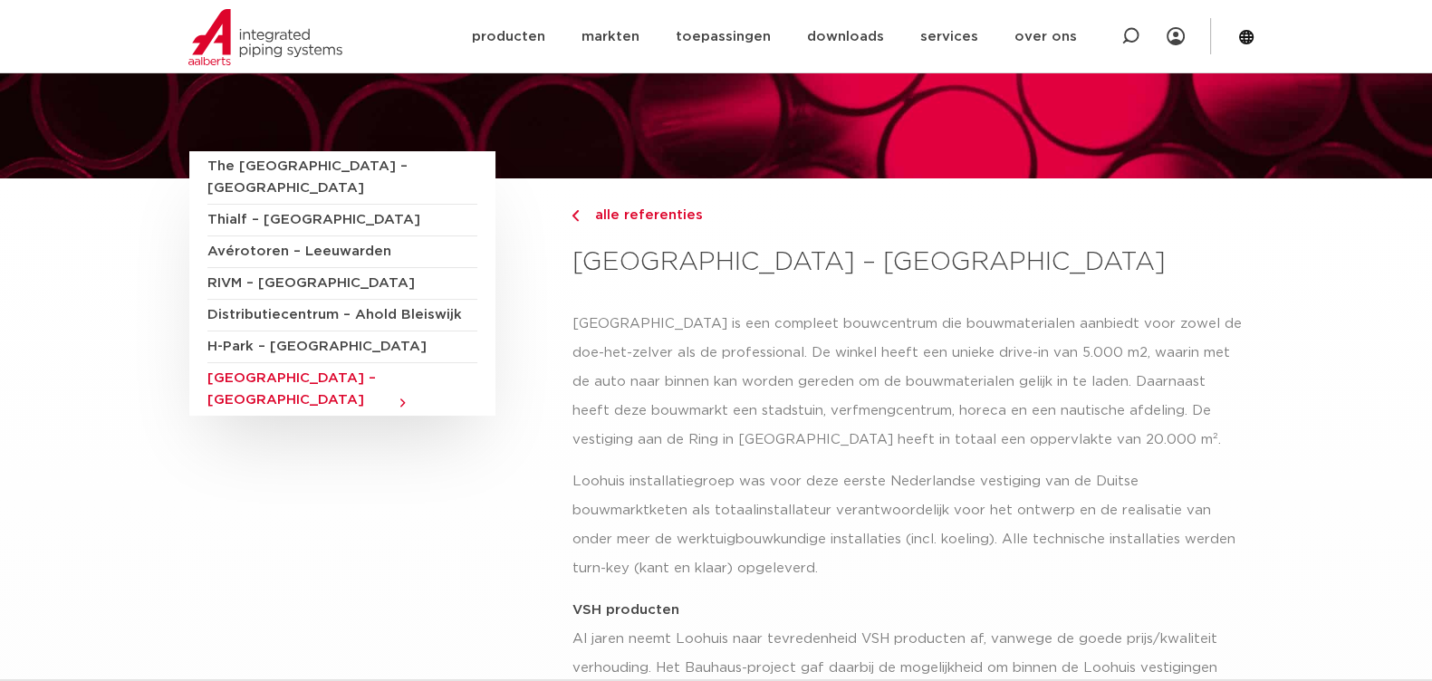
drag, startPoint x: 784, startPoint y: 260, endPoint x: 559, endPoint y: 264, distance: 225.5
drag, startPoint x: 1056, startPoint y: 259, endPoint x: 1019, endPoint y: 269, distance: 38.4
click at [1056, 259] on h3 "[GEOGRAPHIC_DATA] – [GEOGRAPHIC_DATA]" at bounding box center [906, 263] width 671 height 36
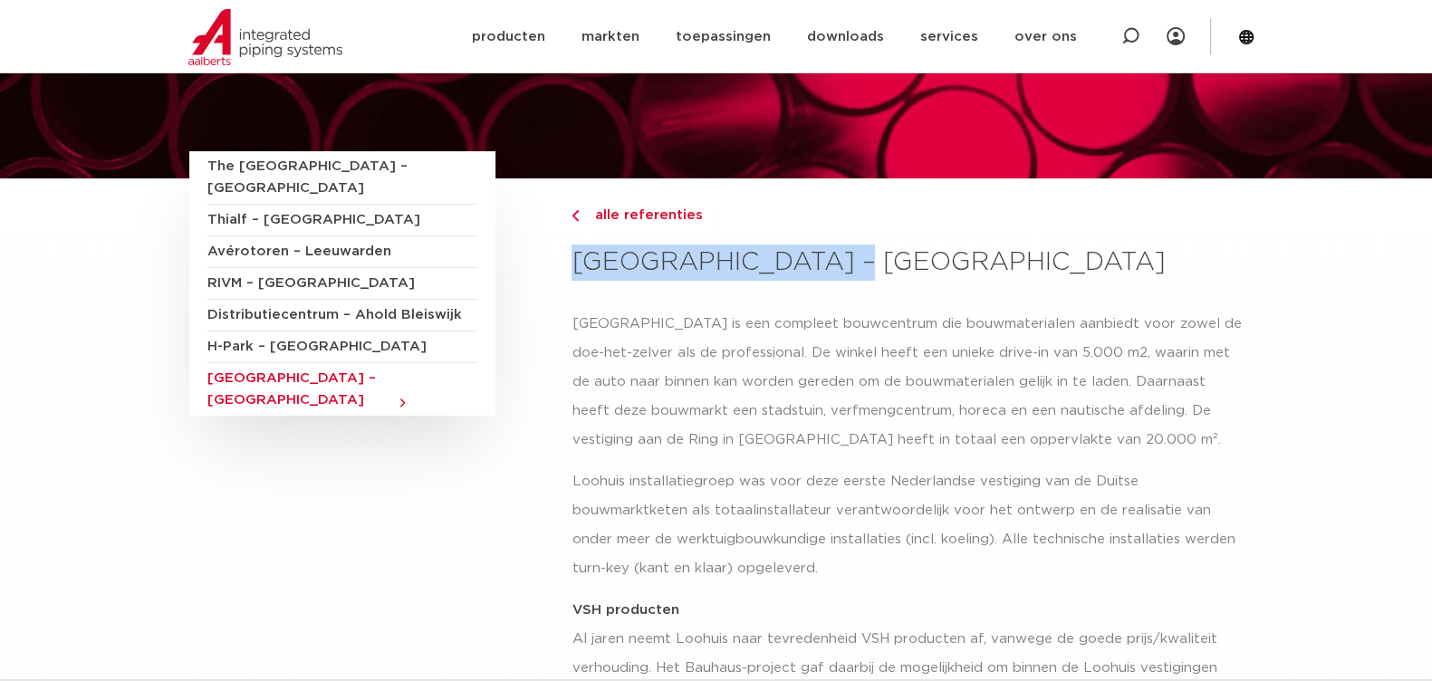
drag, startPoint x: 839, startPoint y: 266, endPoint x: 578, endPoint y: 262, distance: 260.9
click at [578, 262] on h3 "[GEOGRAPHIC_DATA] – [GEOGRAPHIC_DATA]" at bounding box center [906, 263] width 671 height 36
copy h3 "[GEOGRAPHIC_DATA] – [GEOGRAPHIC_DATA]"
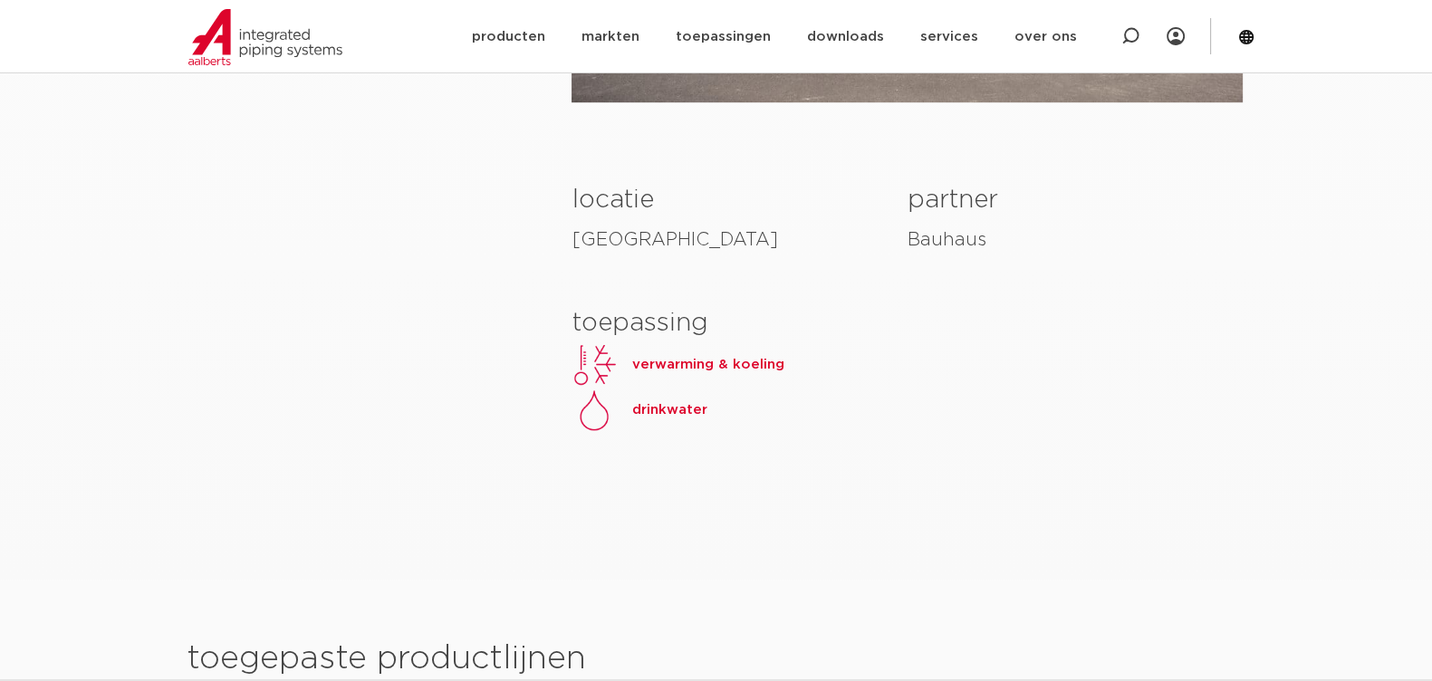
scroll to position [2038, 0]
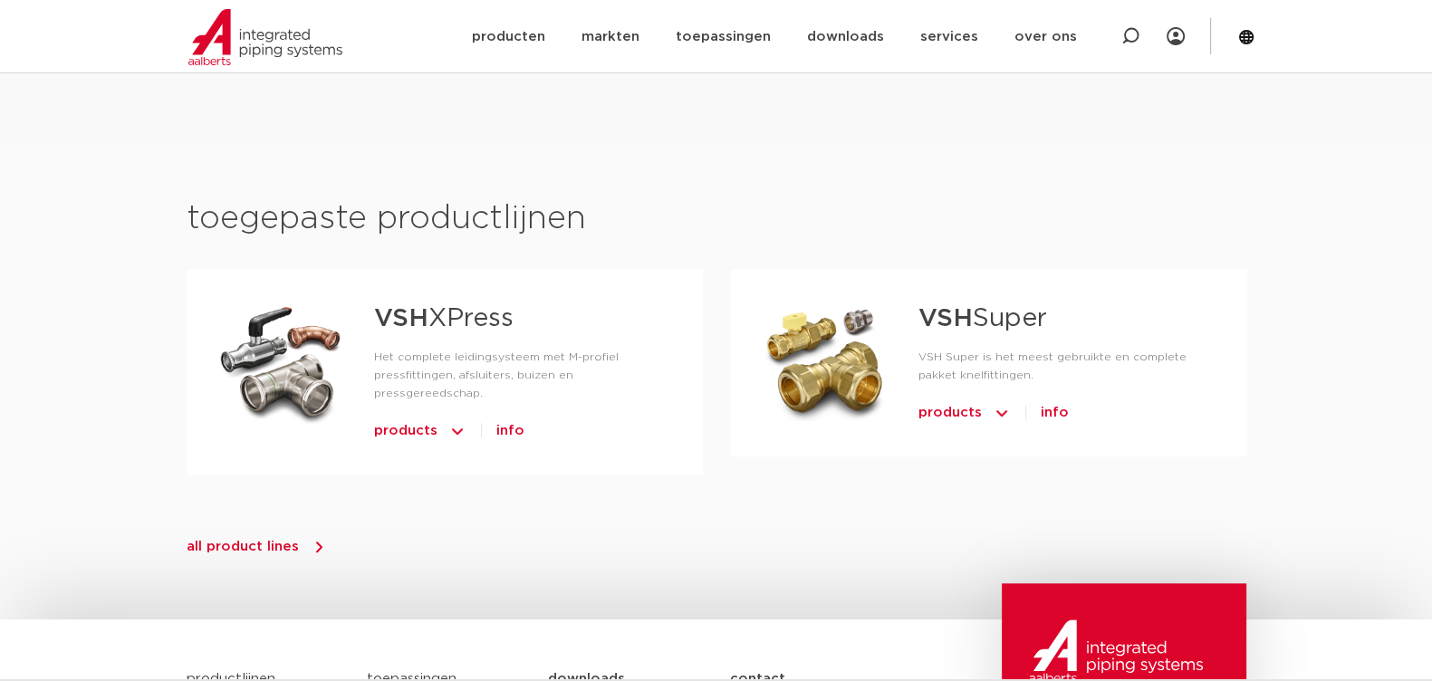
click at [448, 417] on img at bounding box center [457, 431] width 18 height 29
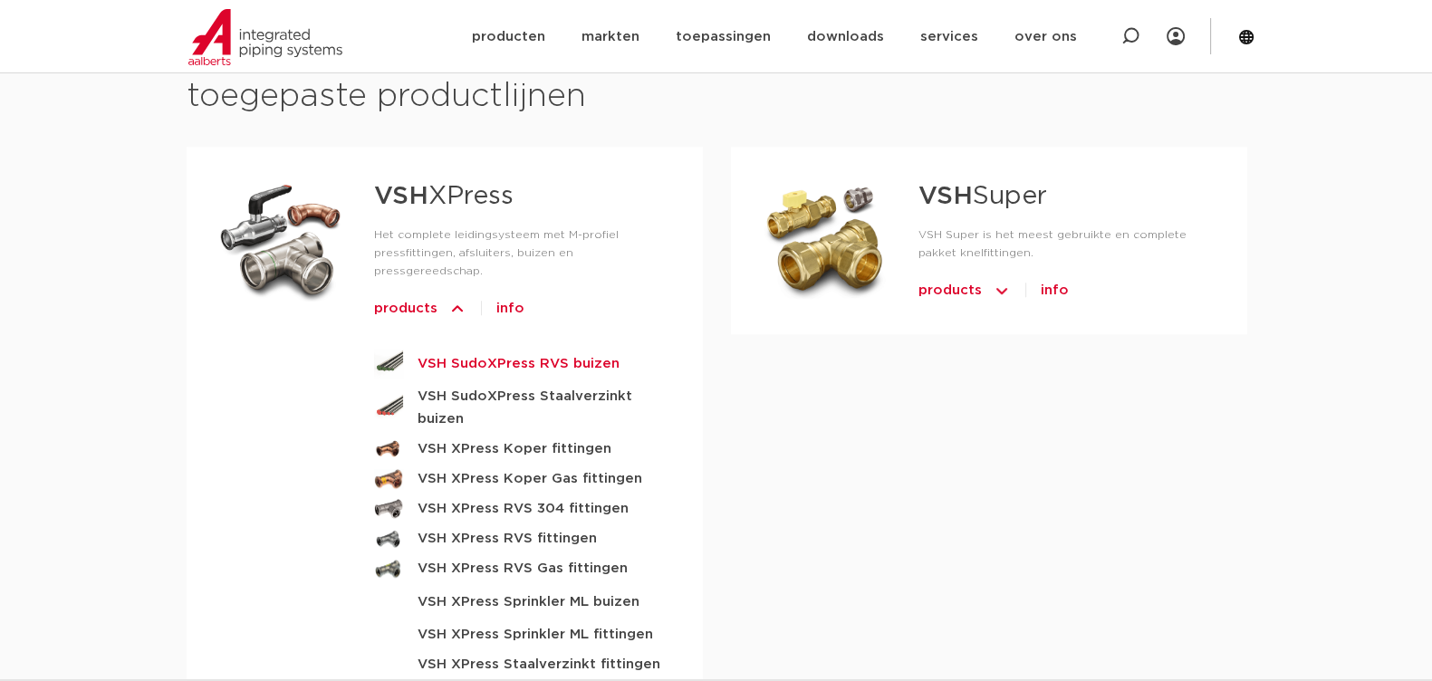
scroll to position [2151, 0]
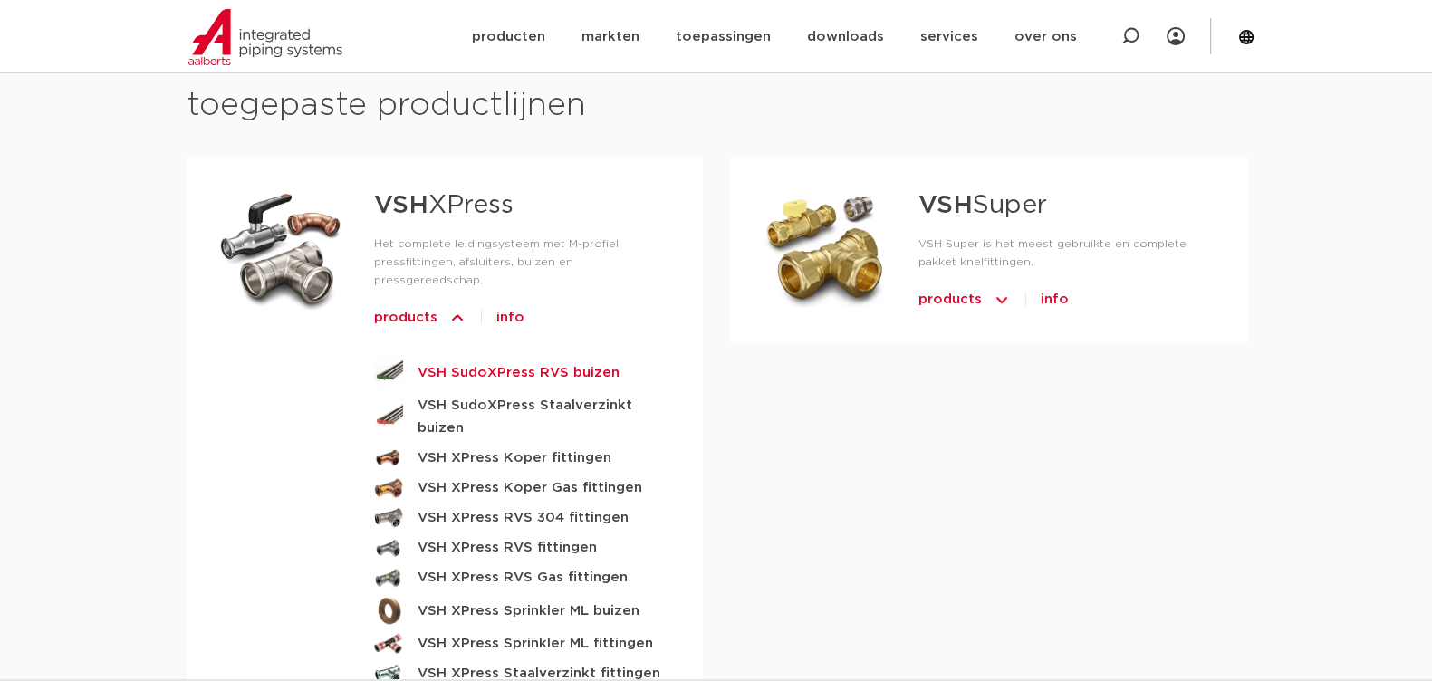
click at [489, 361] on strong "VSH SudoXPress RVS buizen" at bounding box center [519, 372] width 202 height 23
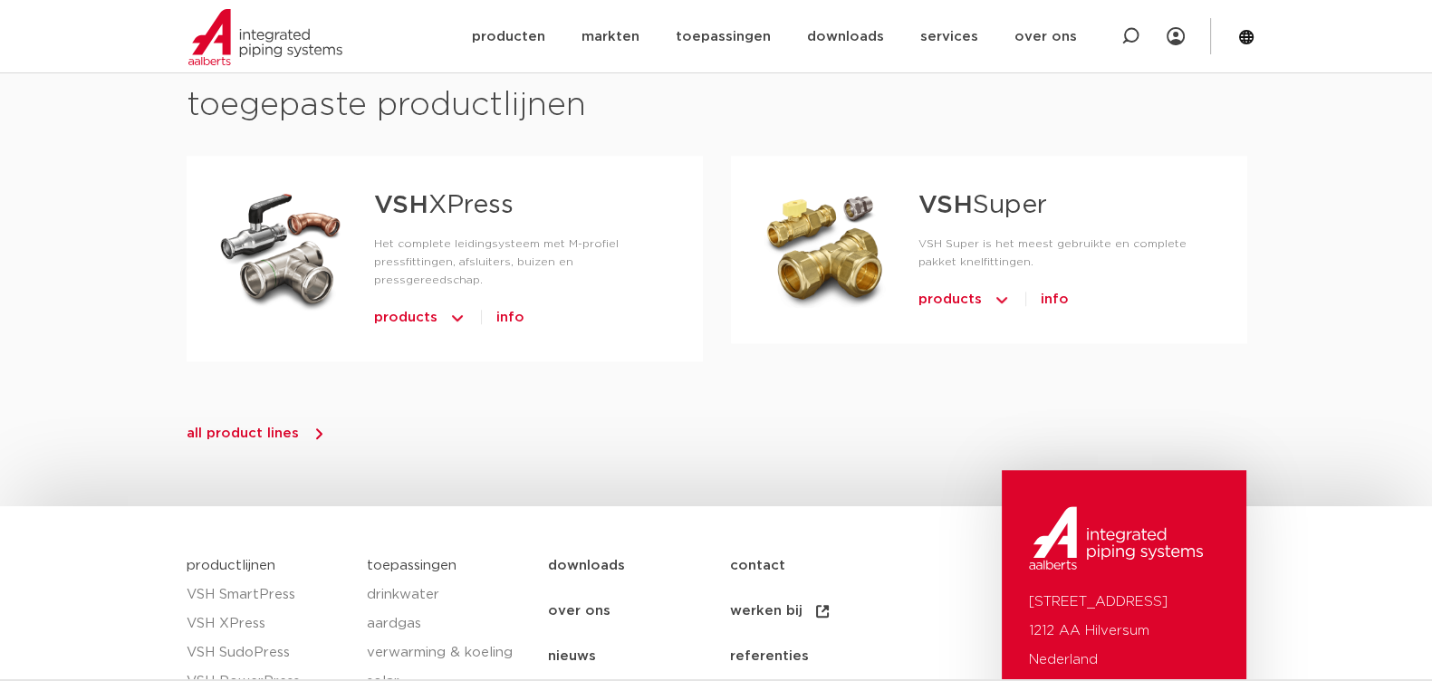
click at [452, 303] on img at bounding box center [457, 317] width 18 height 29
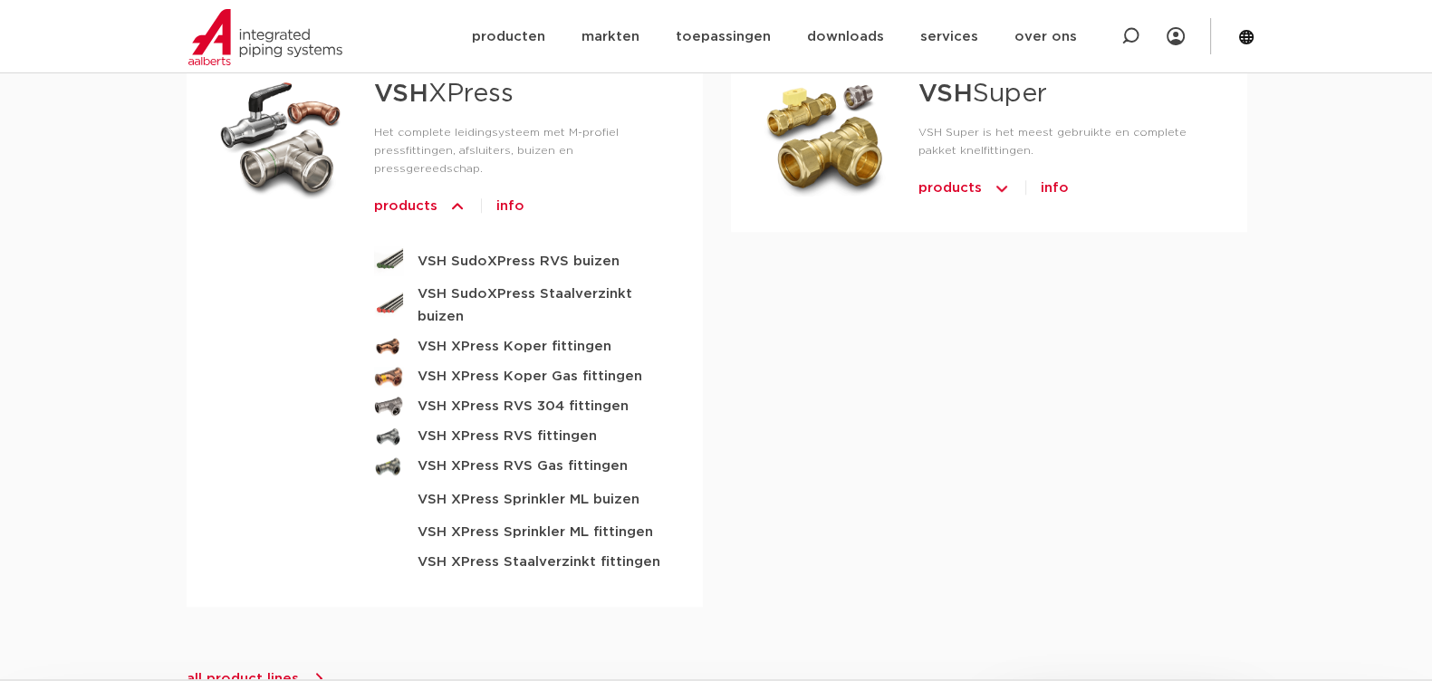
scroll to position [2151, 0]
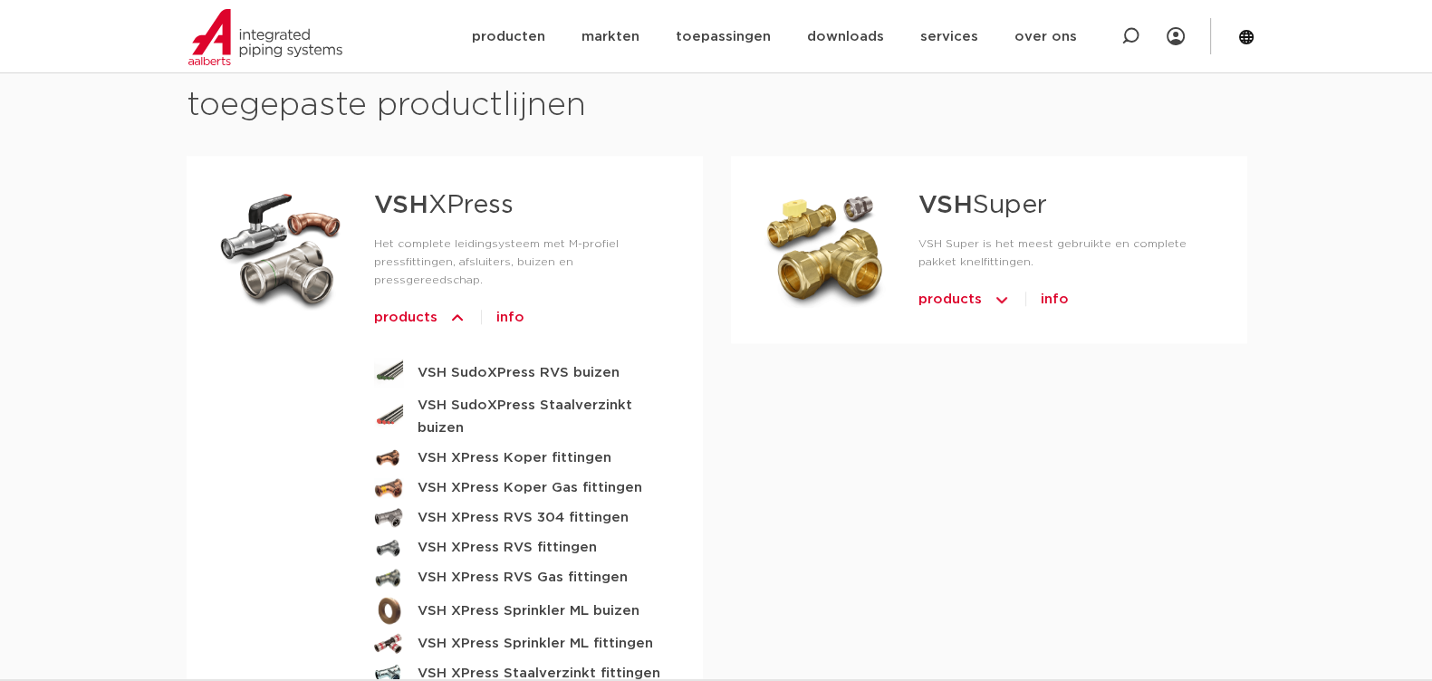
click at [996, 299] on img at bounding box center [1002, 299] width 18 height 29
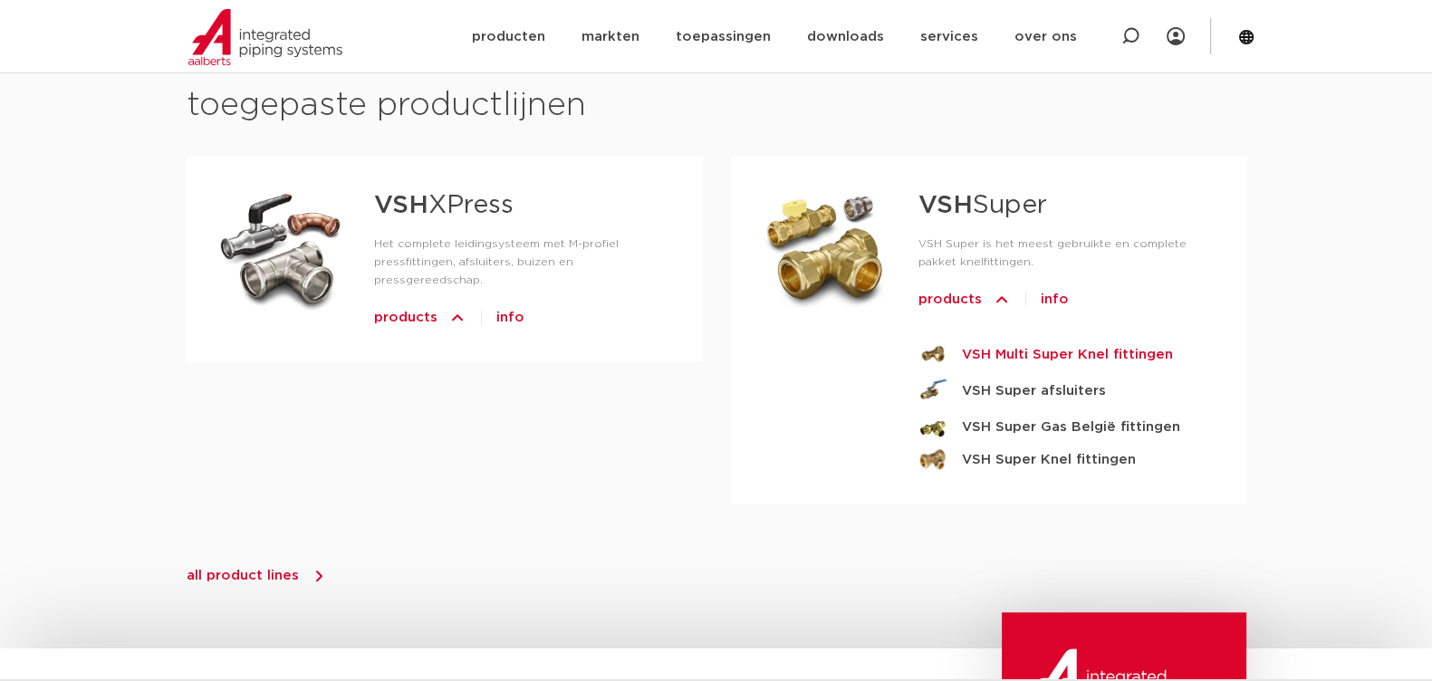
click at [1003, 349] on strong "VSH Multi Super Knel fittingen" at bounding box center [1067, 354] width 211 height 23
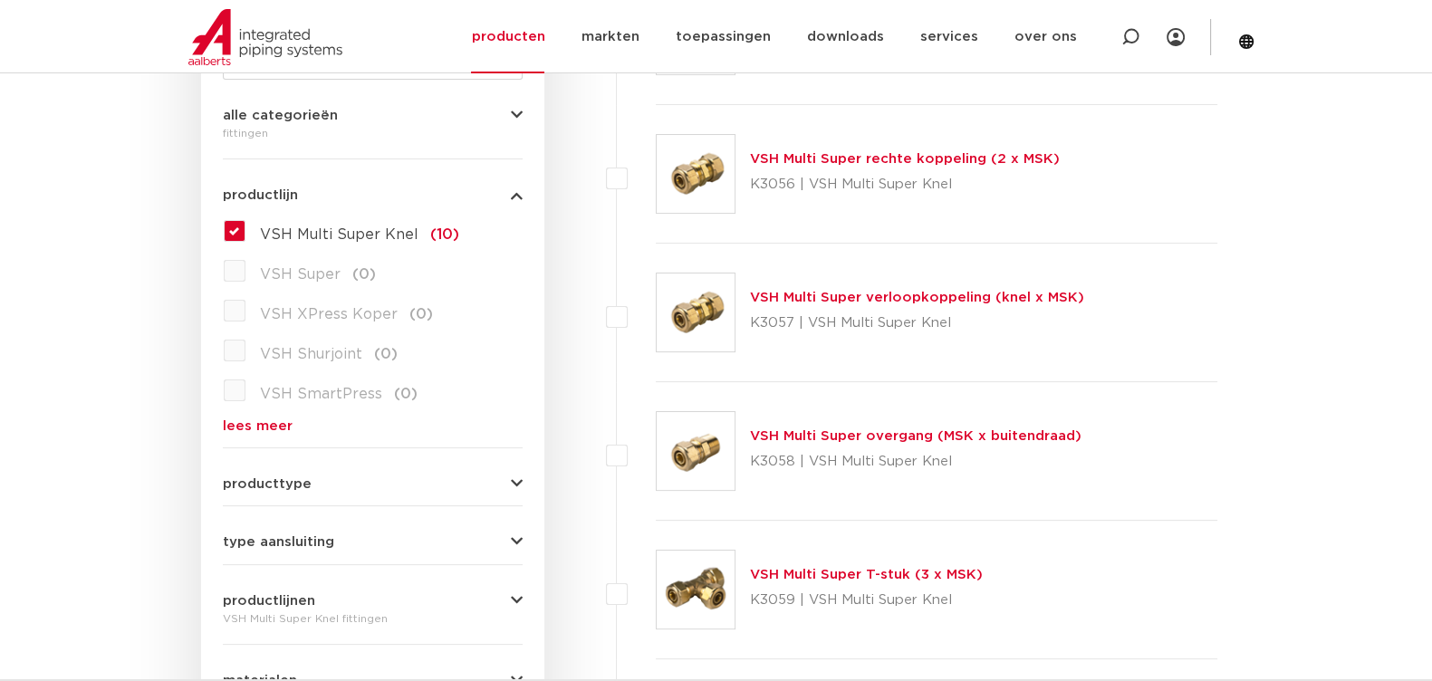
scroll to position [112, 0]
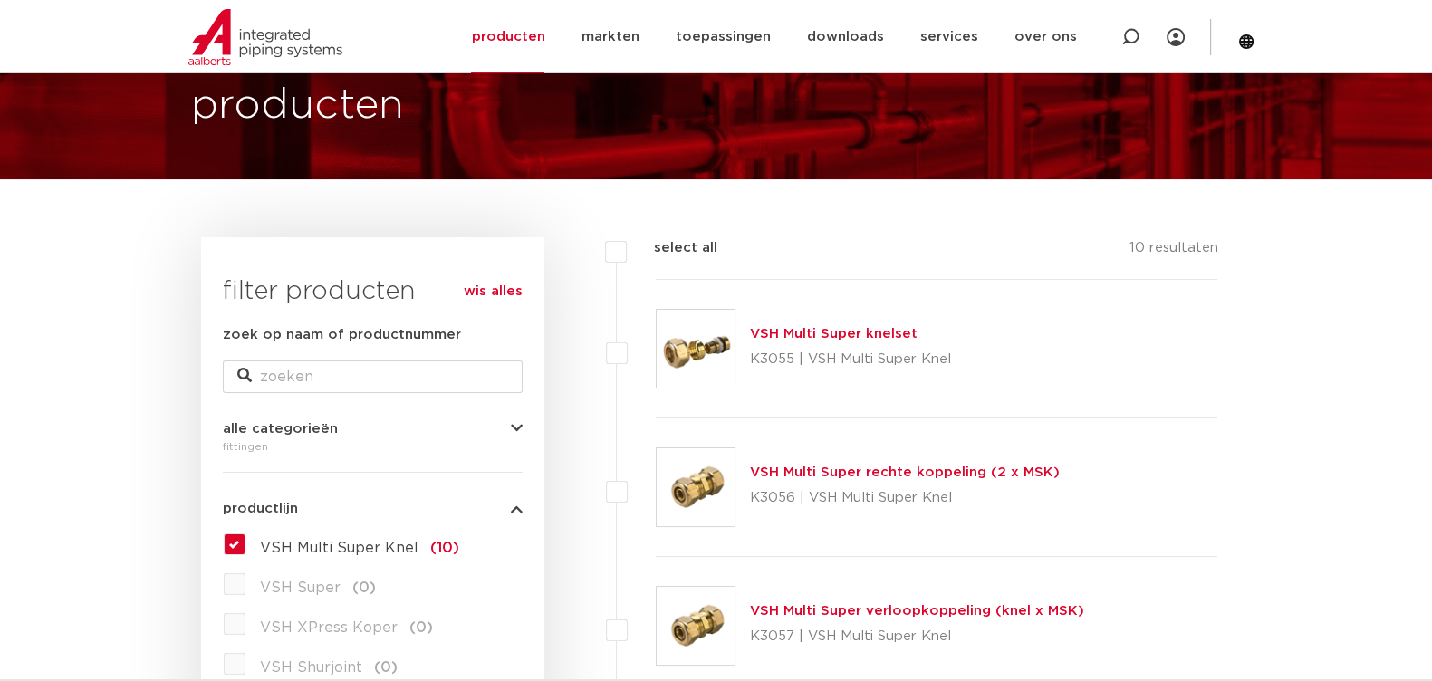
click at [842, 475] on link "VSH Multi Super rechte koppeling (2 x MSK)" at bounding box center [905, 473] width 310 height 14
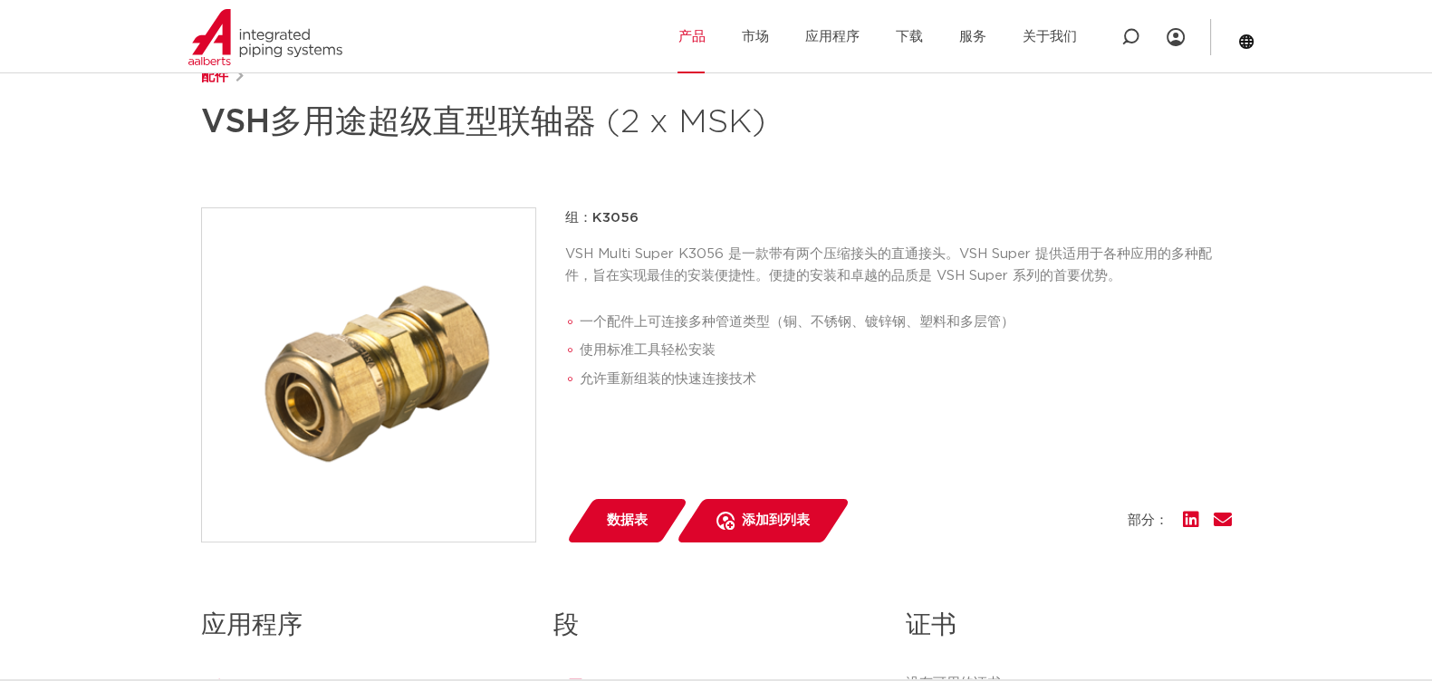
scroll to position [226, 0]
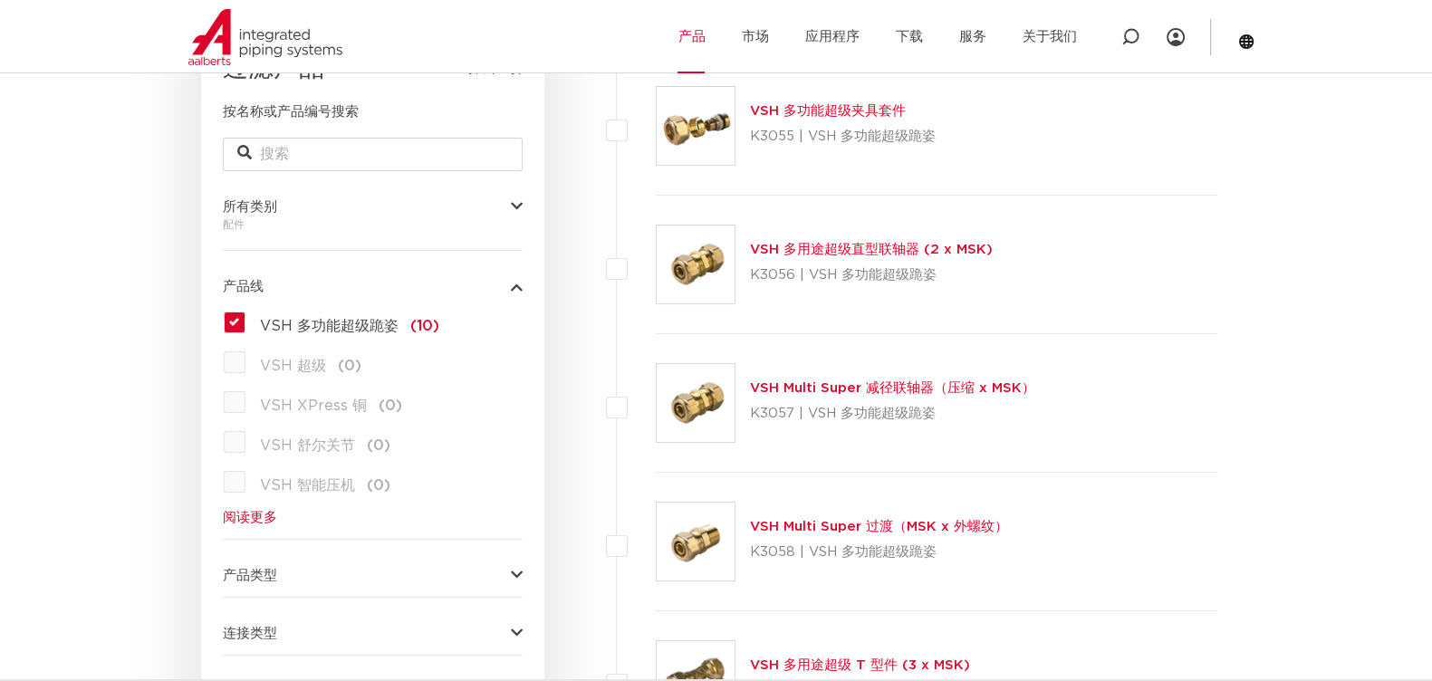
scroll to position [339, 0]
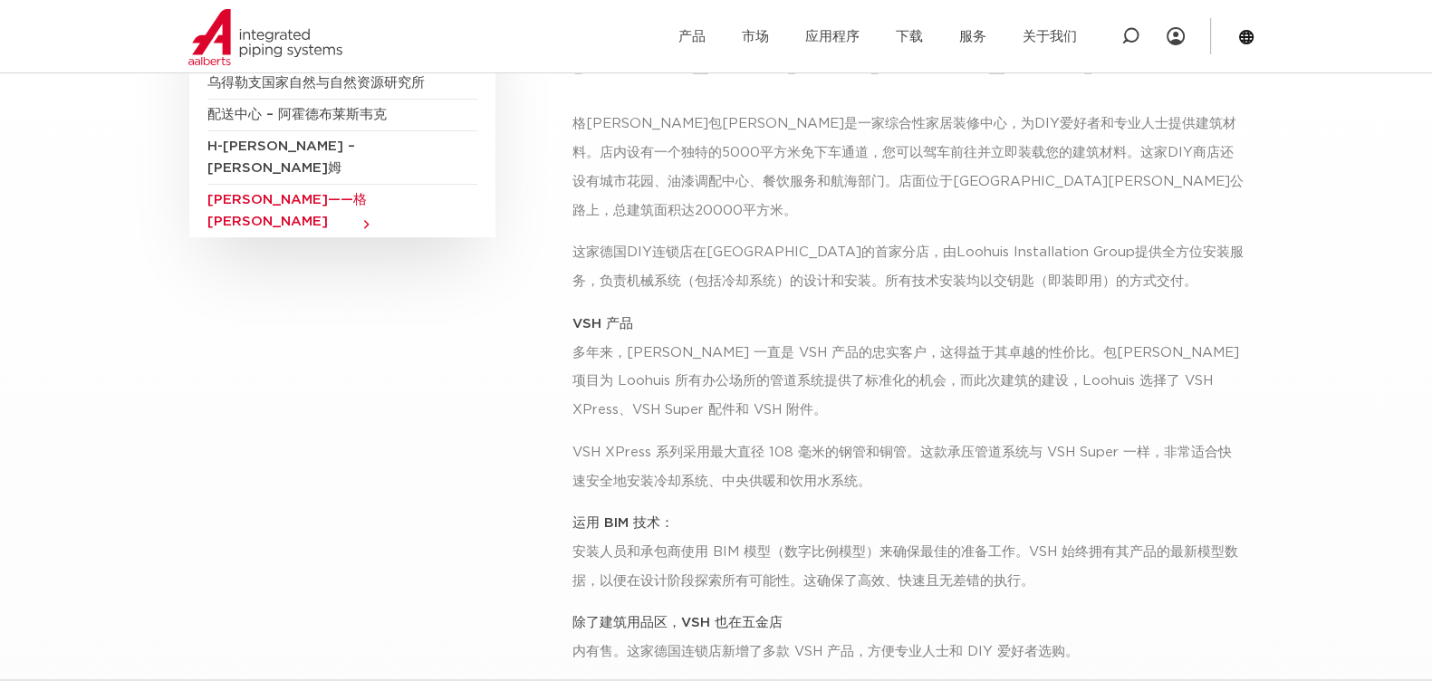
scroll to position [49, 0]
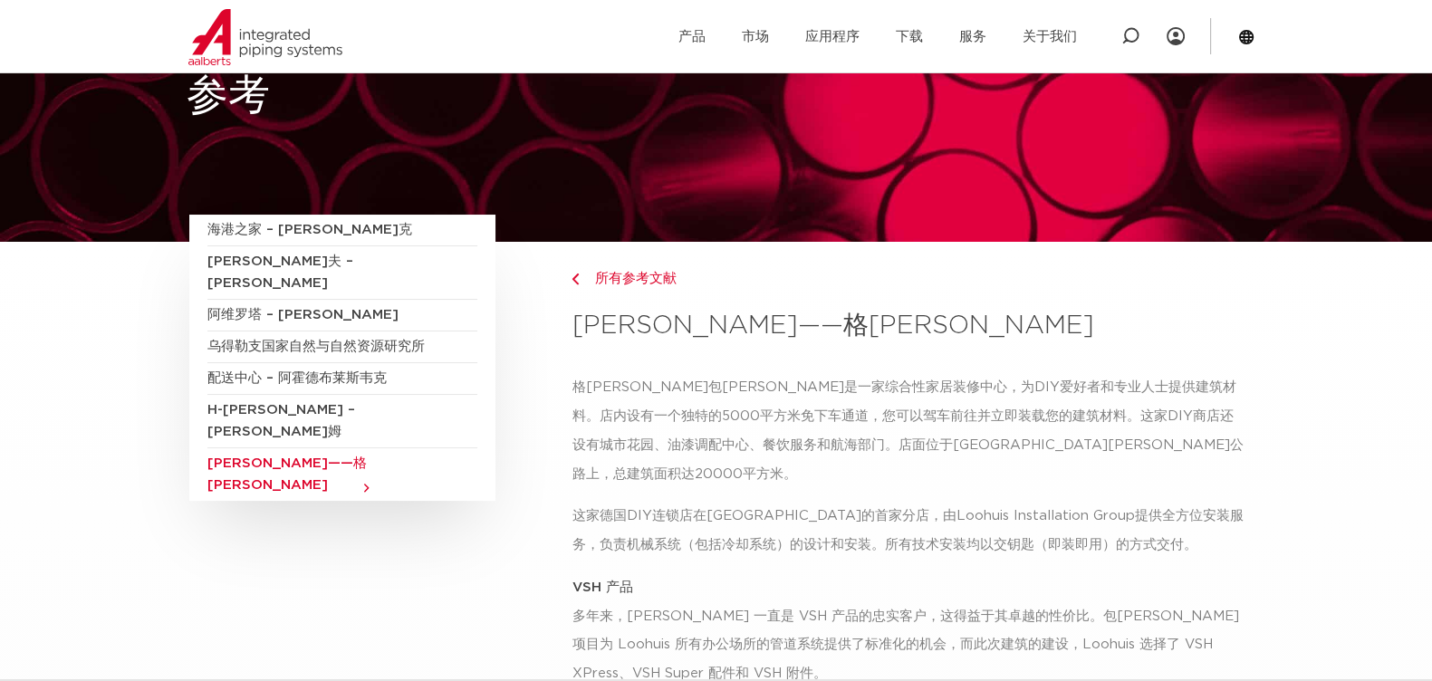
click at [291, 403] on font "H-[PERSON_NAME] – [PERSON_NAME]姆" at bounding box center [281, 420] width 148 height 35
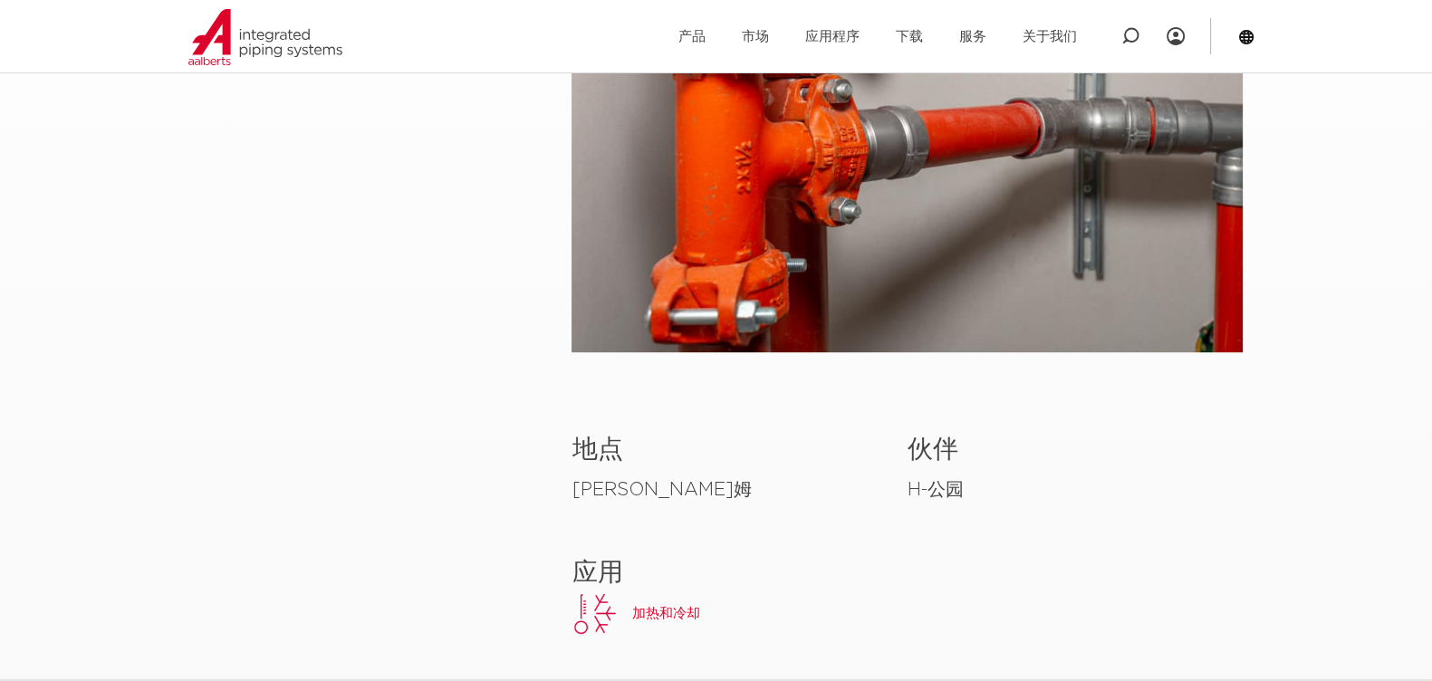
scroll to position [226, 0]
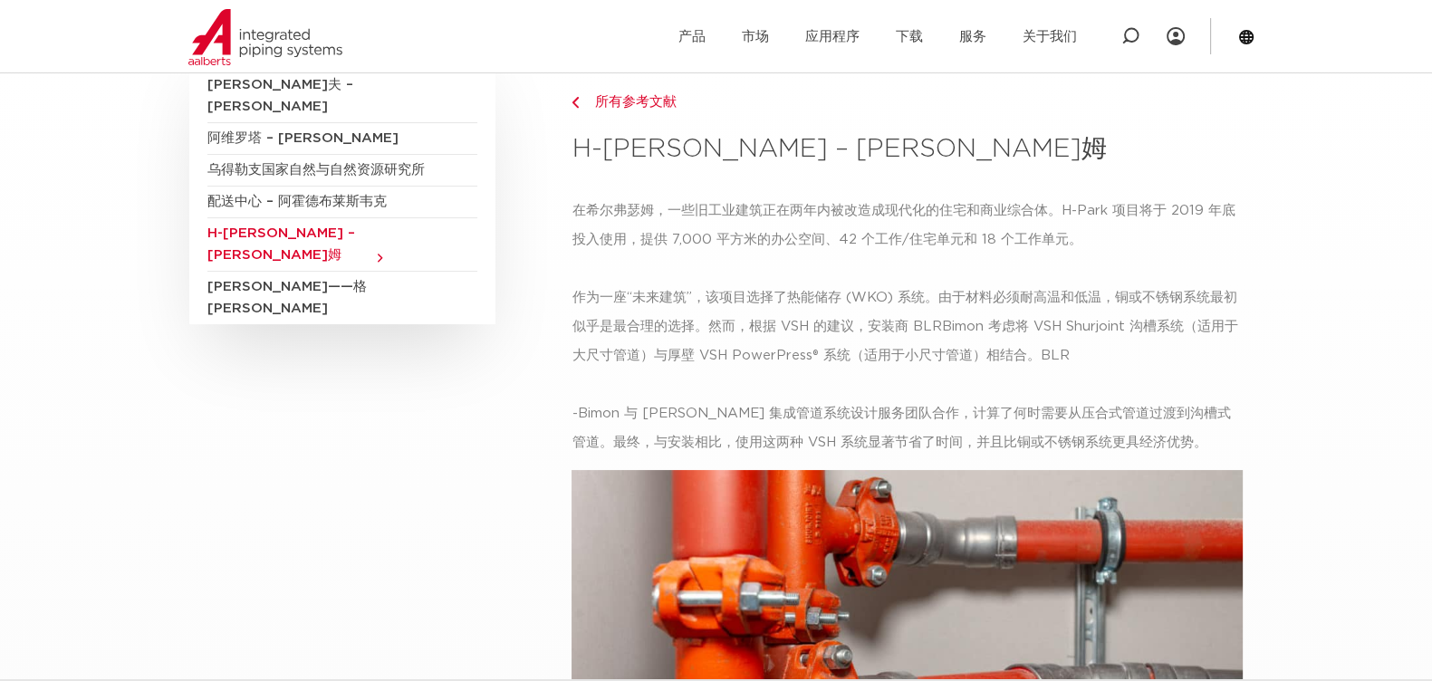
click at [278, 280] on font "[PERSON_NAME]——格[PERSON_NAME]" at bounding box center [286, 297] width 159 height 35
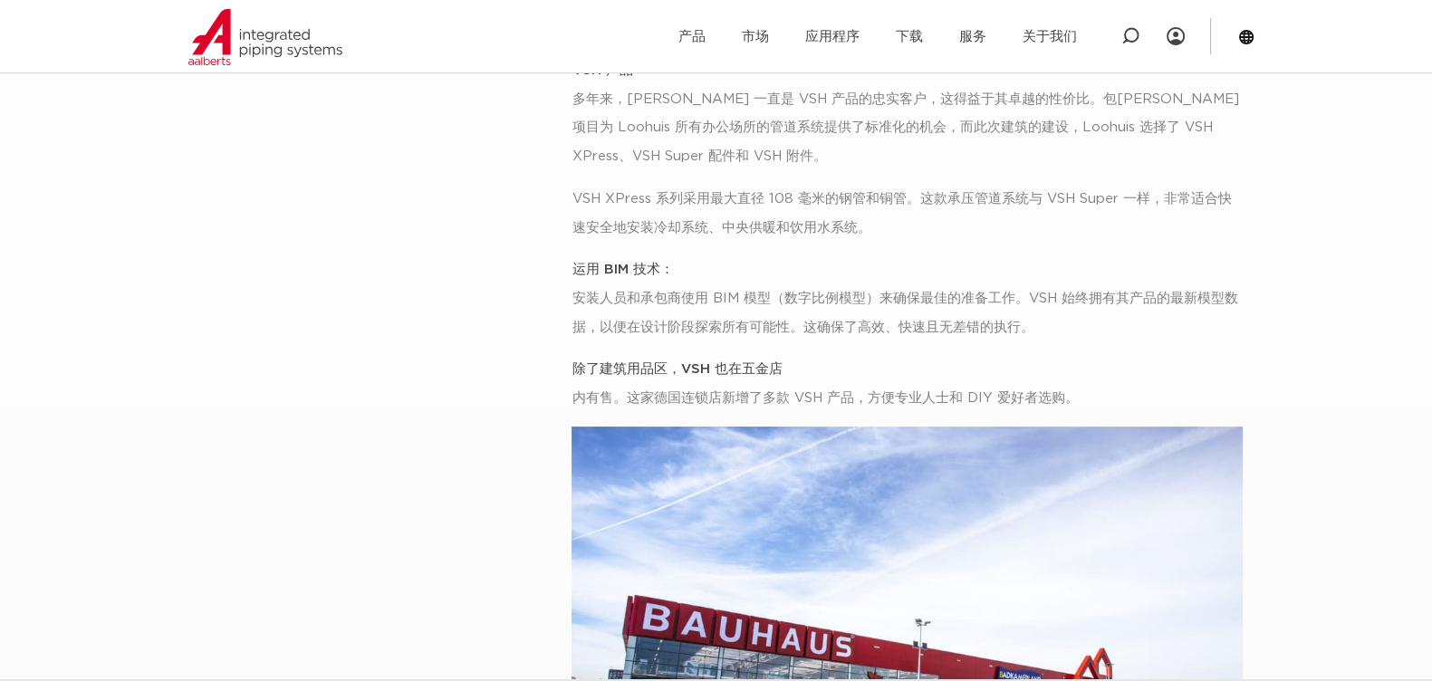
scroll to position [226, 0]
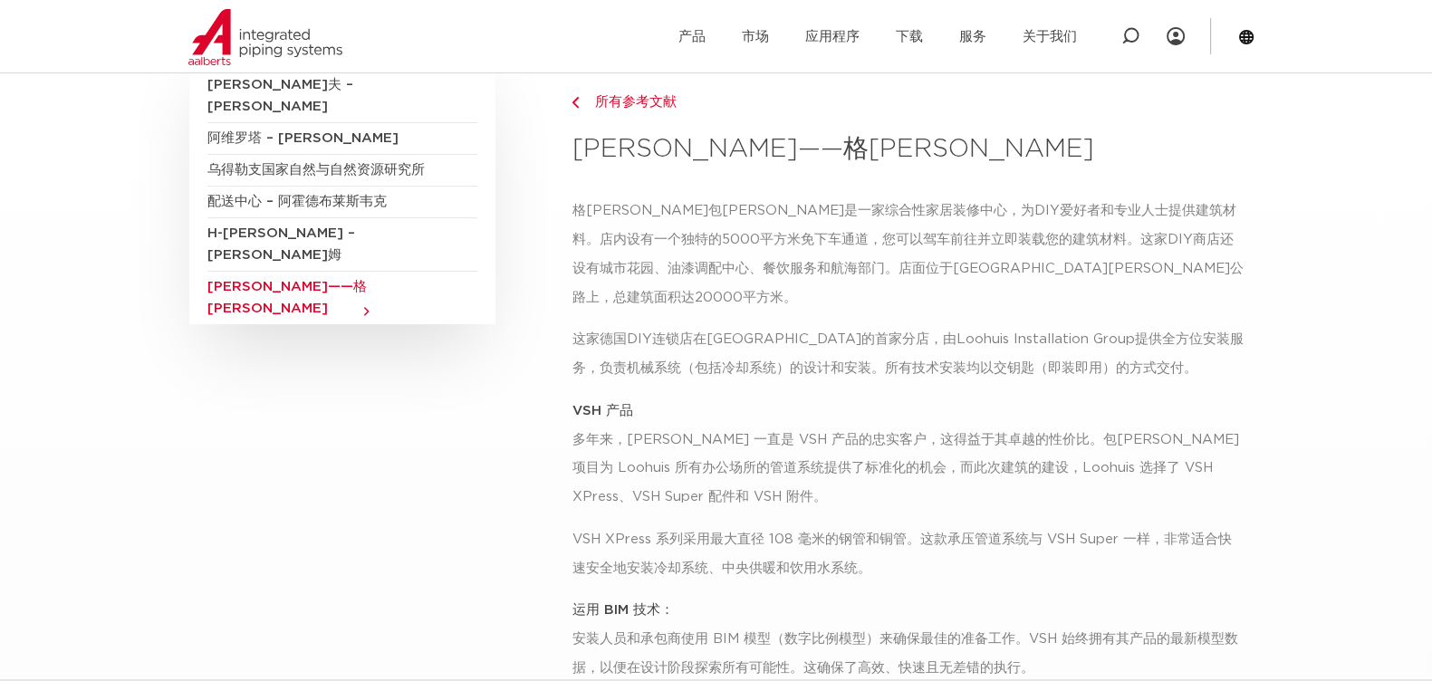
click at [919, 153] on h3 "[PERSON_NAME]——格[PERSON_NAME]" at bounding box center [906, 149] width 671 height 36
